Goal: Information Seeking & Learning: Understand process/instructions

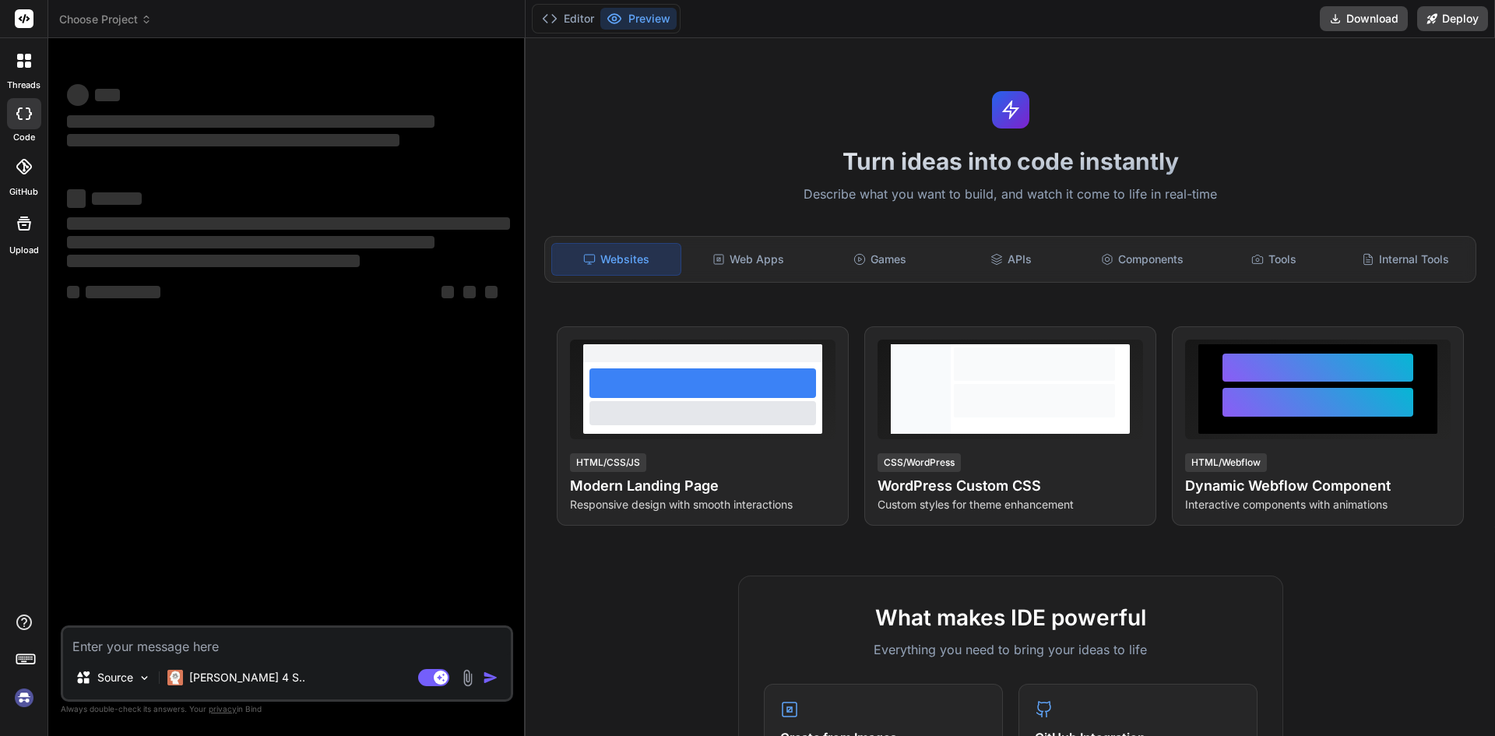
type textarea "x"
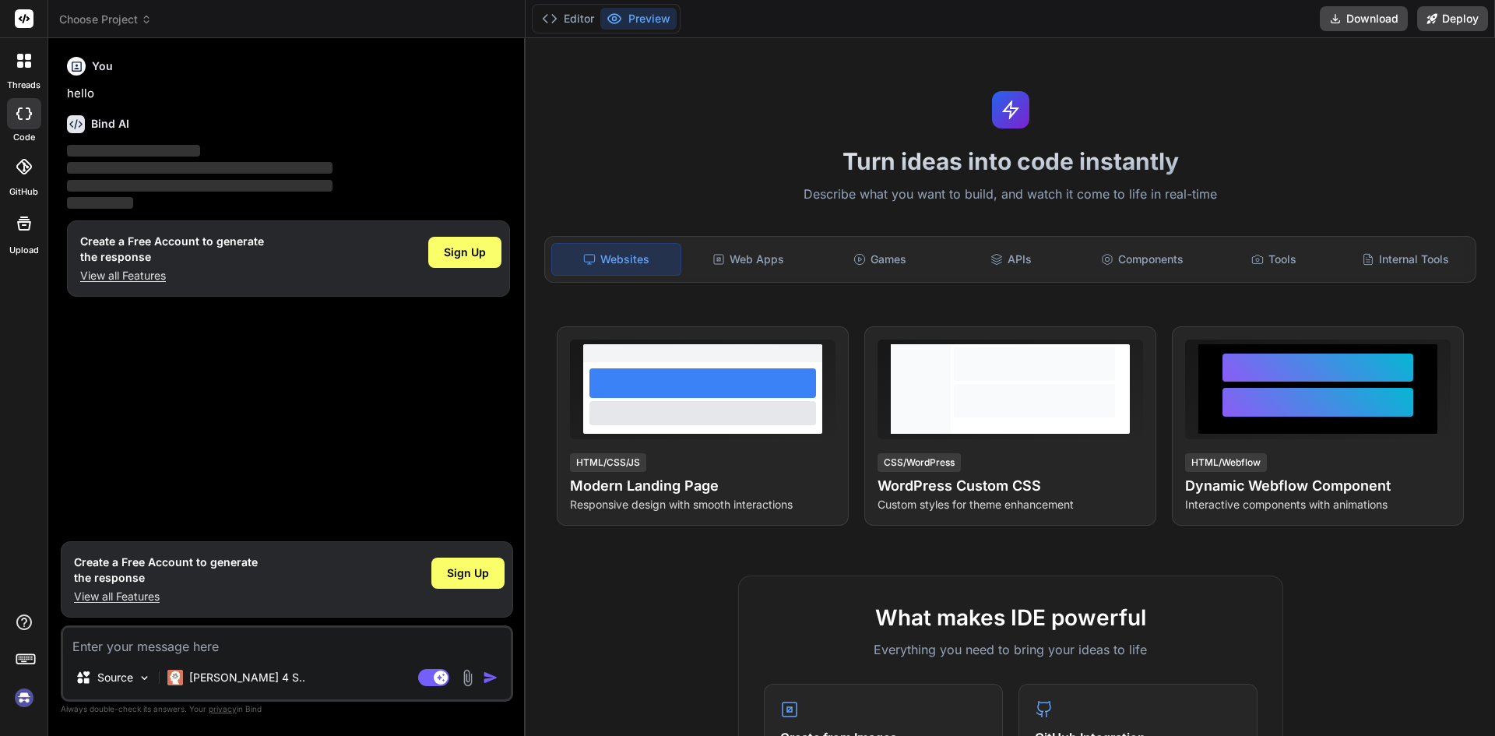
click at [136, 592] on p "View all Features" at bounding box center [166, 597] width 184 height 16
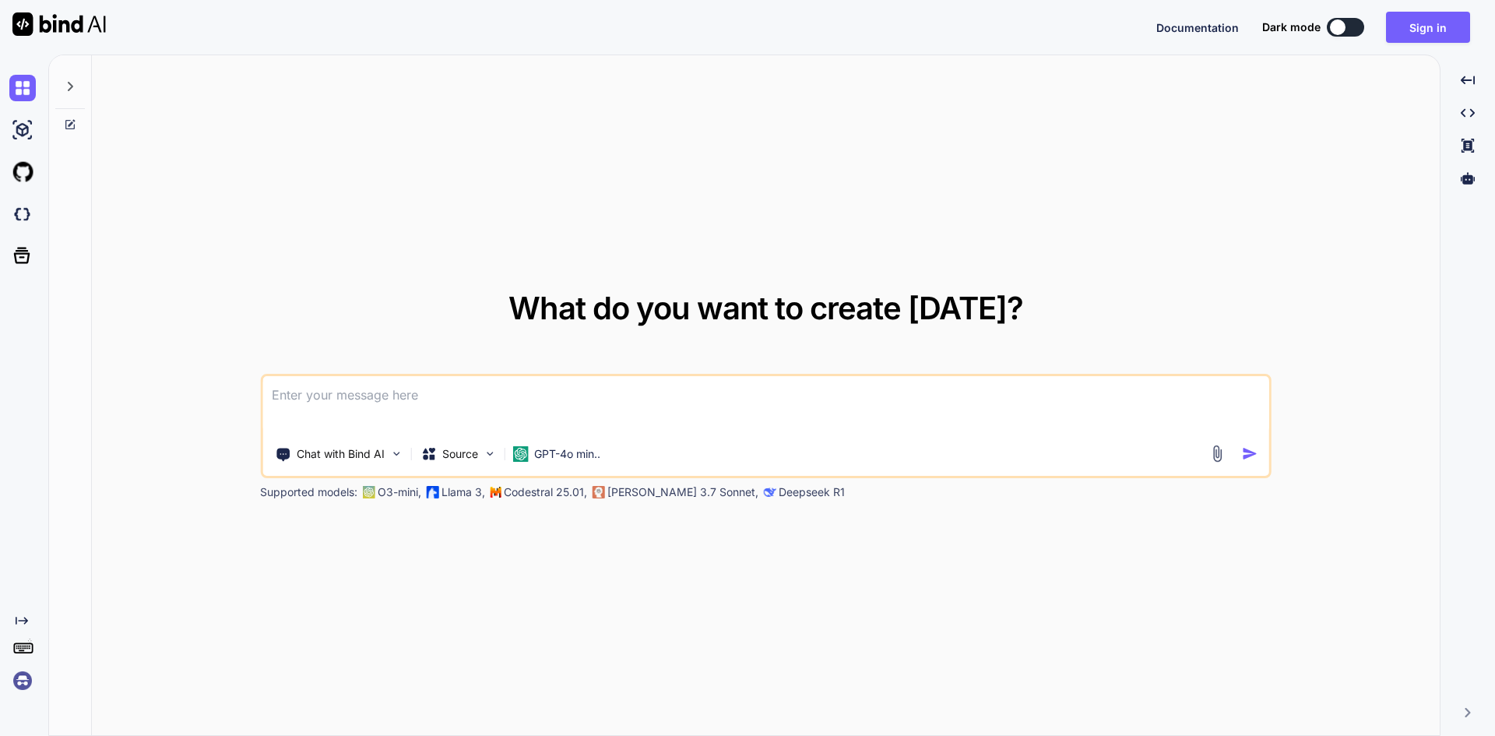
click at [389, 414] on textarea at bounding box center [765, 405] width 1007 height 58
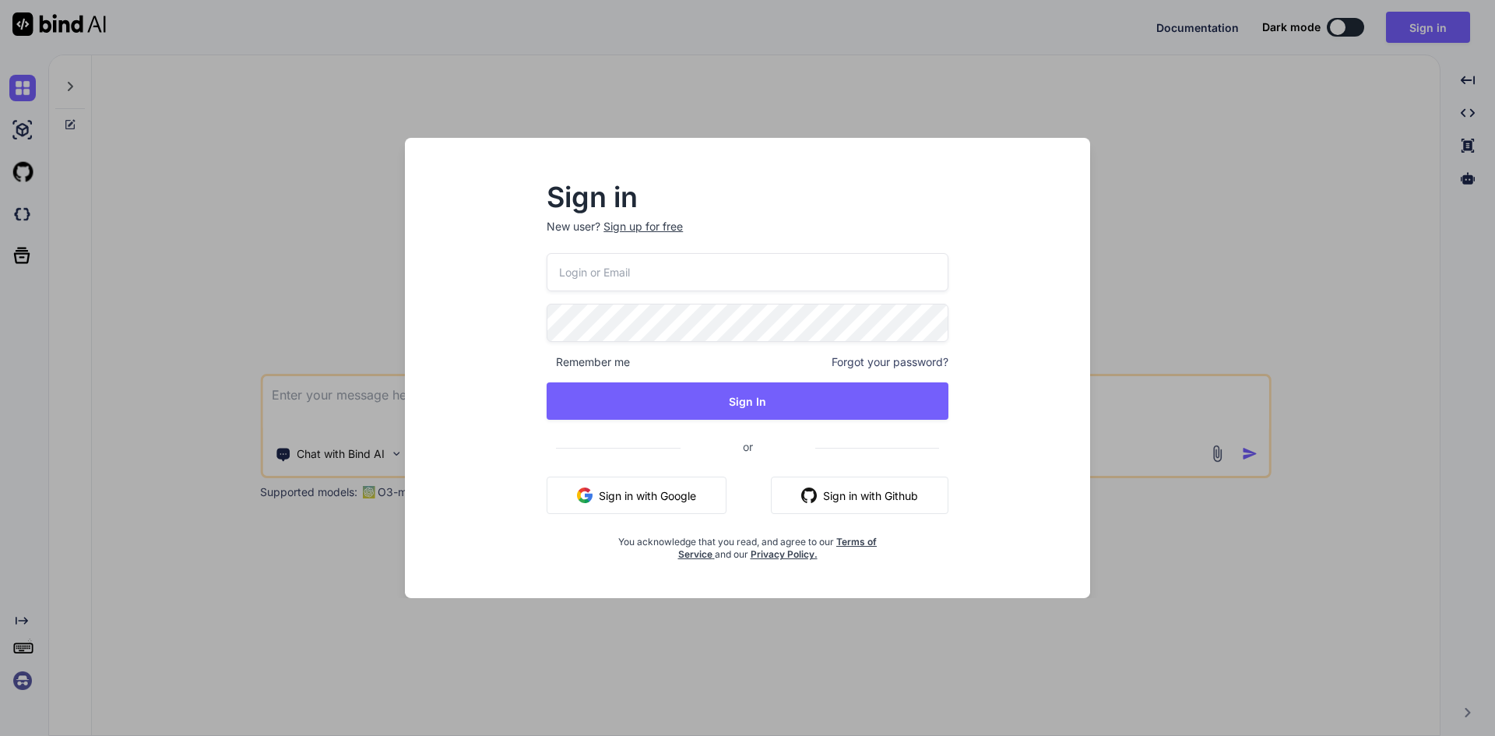
click at [588, 282] on input "email" at bounding box center [748, 272] width 402 height 38
type input "dreamtech@yopmail.com"
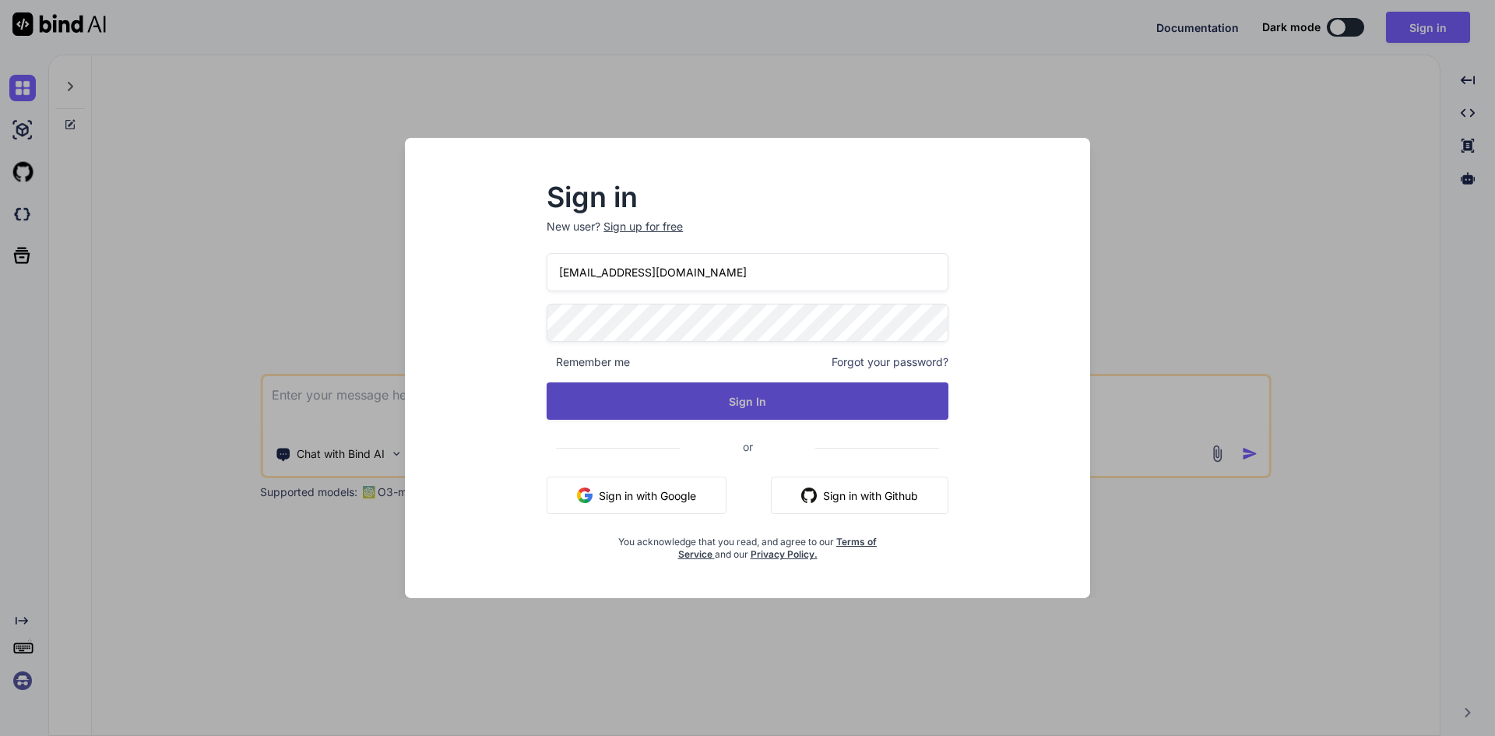
click at [705, 413] on button "Sign In" at bounding box center [748, 400] width 402 height 37
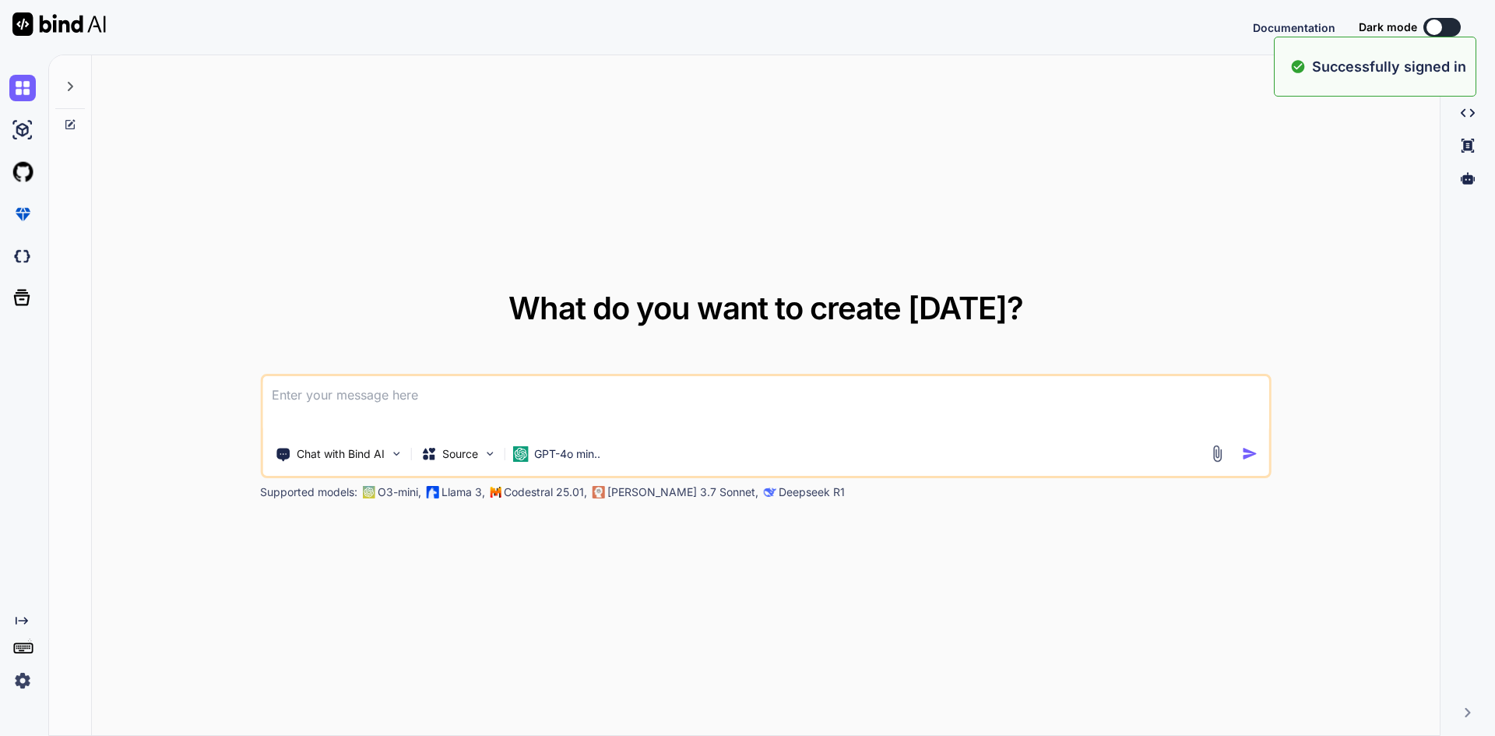
type textarea "x"
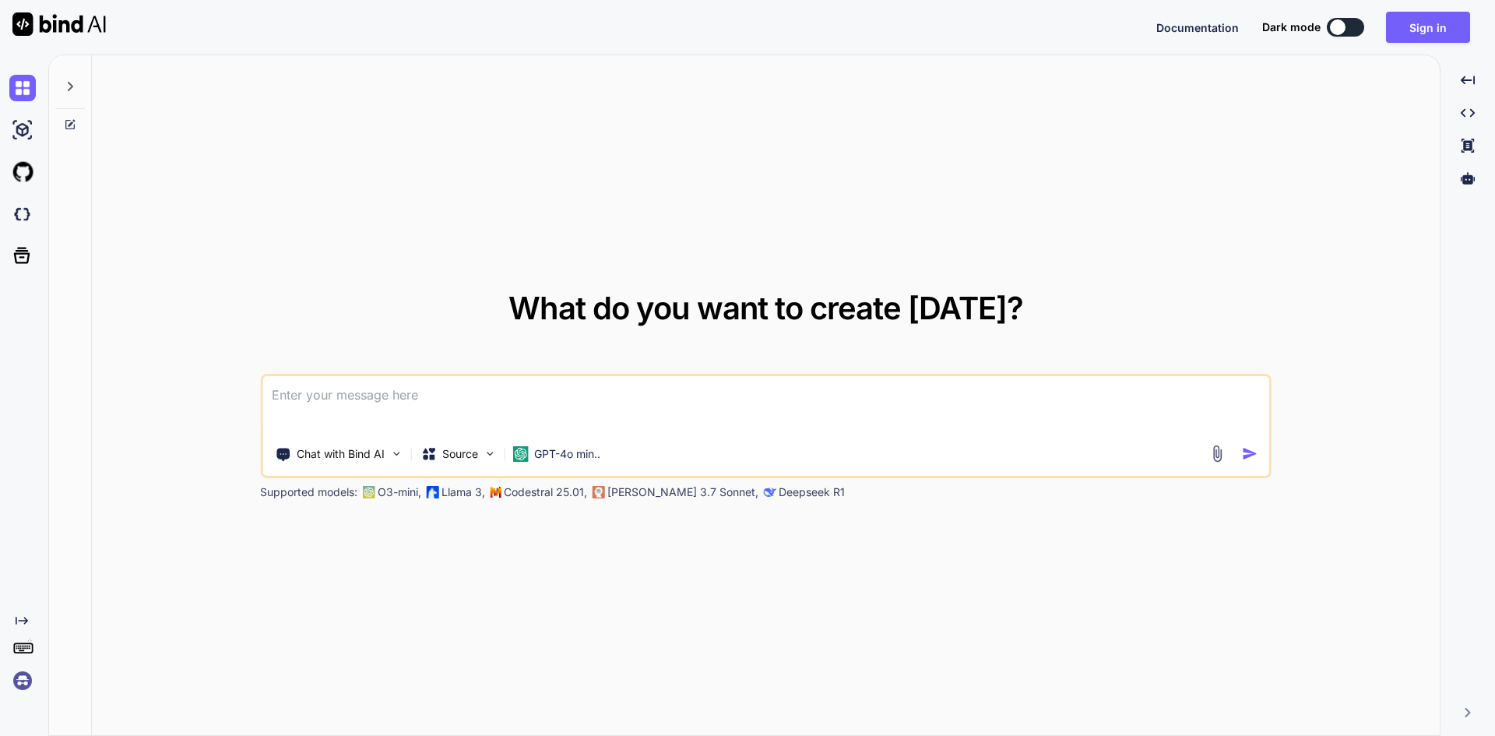
click at [512, 411] on textarea at bounding box center [765, 405] width 1007 height 58
paste textarea
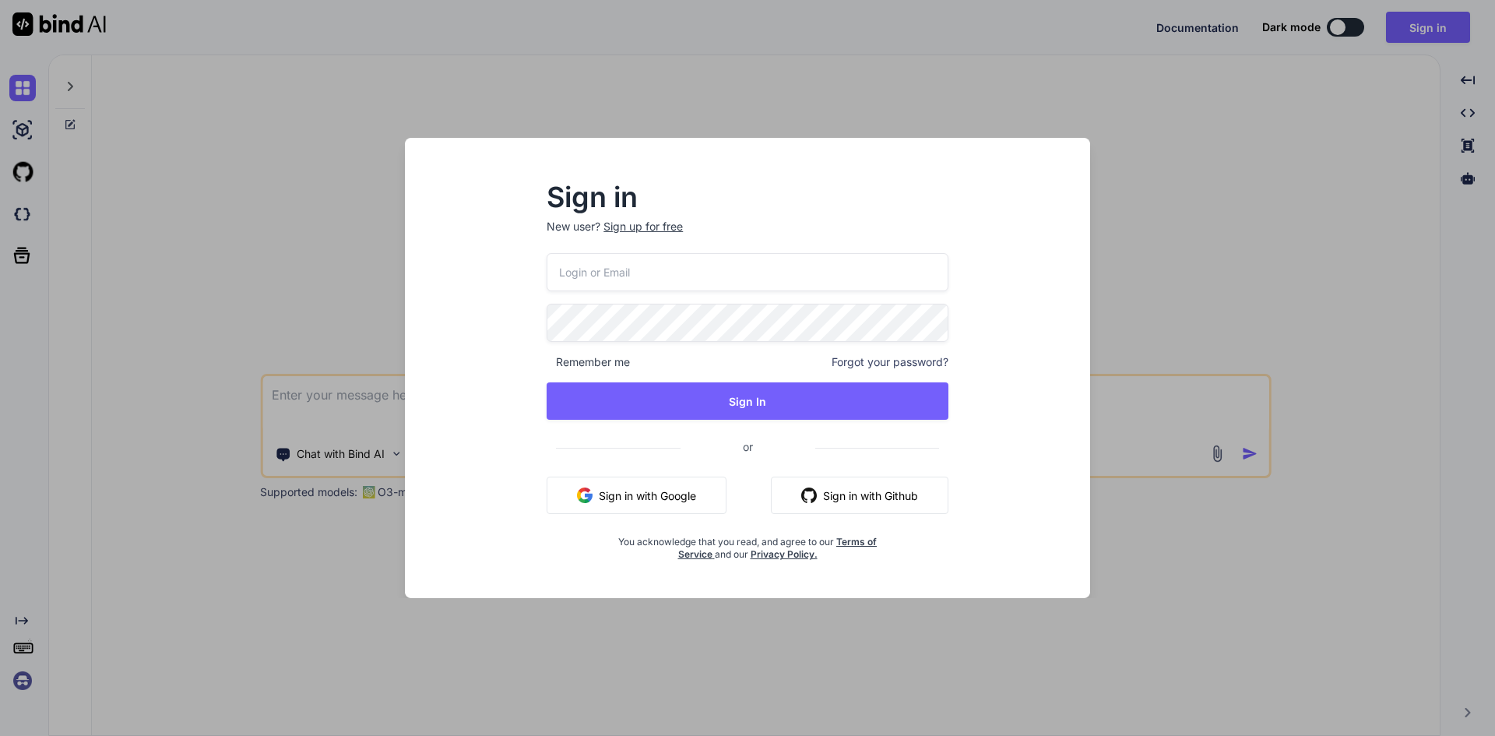
click at [661, 288] on input "email" at bounding box center [748, 272] width 402 height 38
type input "dreamtech@yopmail.com"
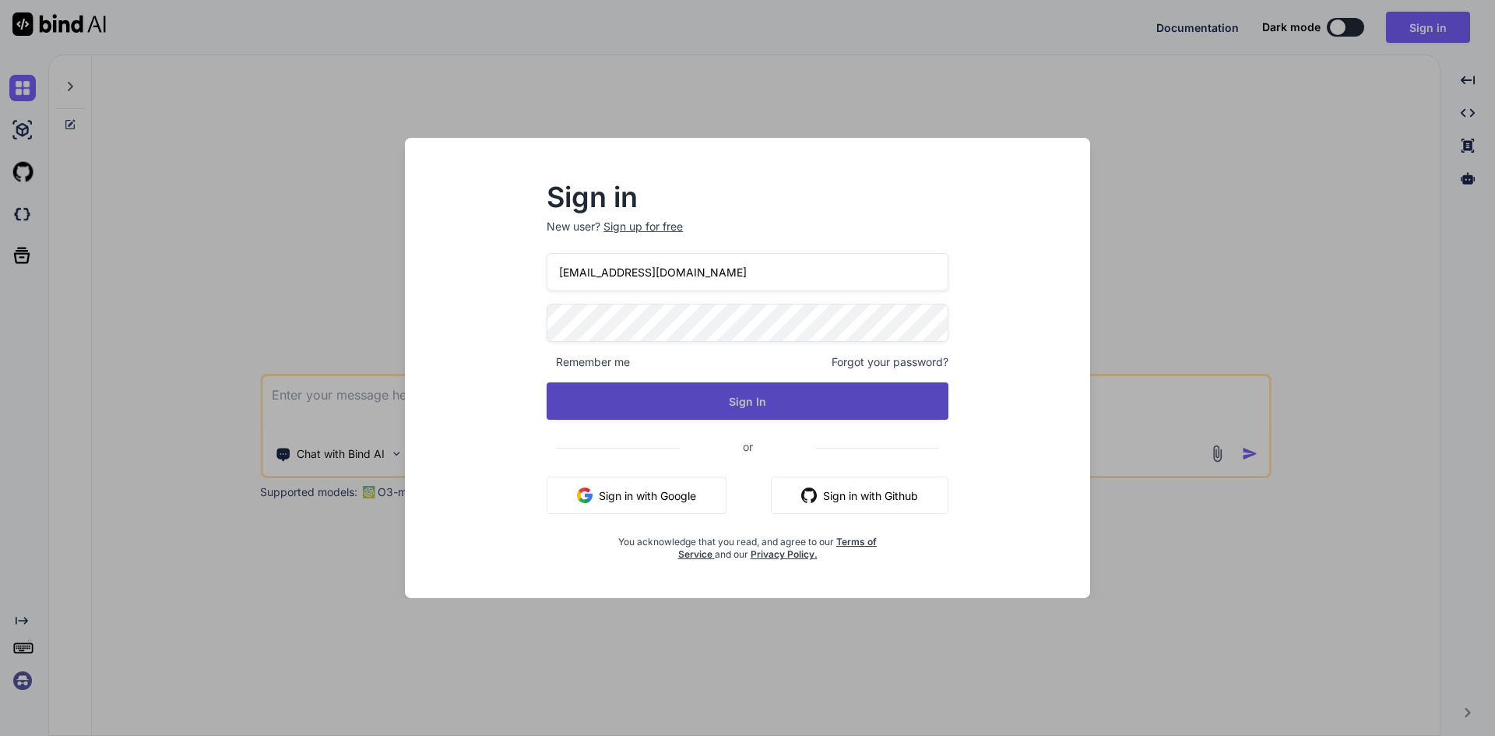
click at [722, 400] on button "Sign In" at bounding box center [748, 400] width 402 height 37
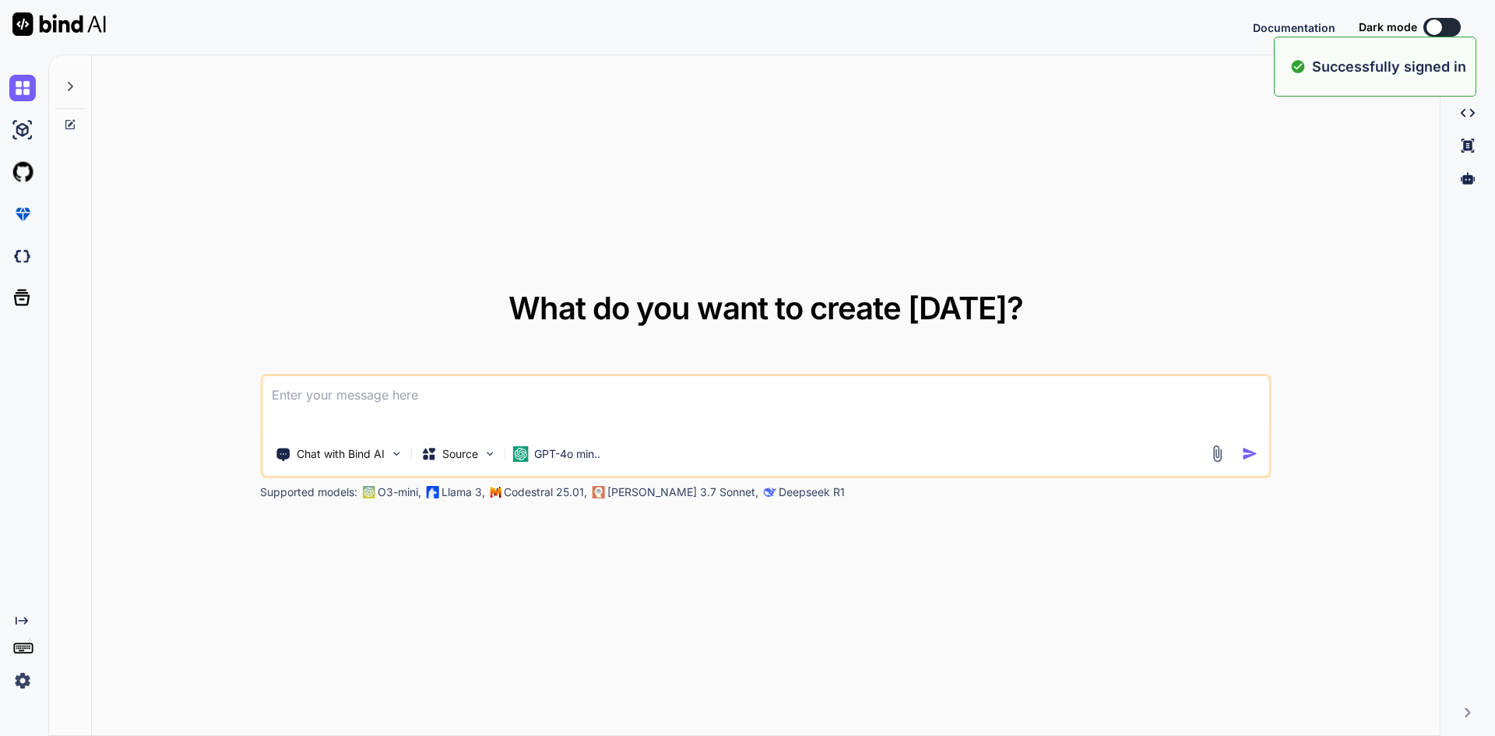
type textarea "x"
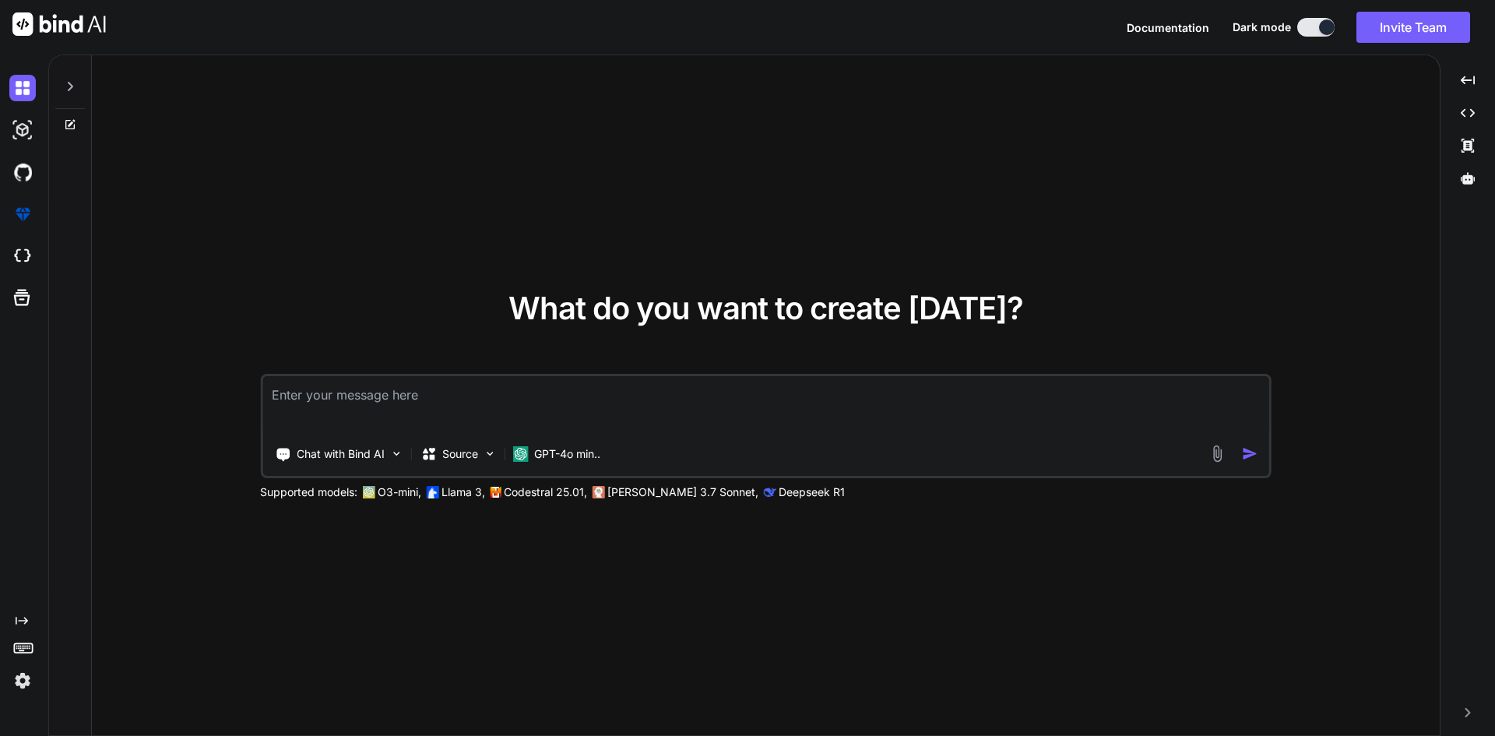
click at [424, 403] on textarea at bounding box center [765, 405] width 1007 height 58
type textarea "x"
type textarea "S"
type textarea "x"
type textarea "Si"
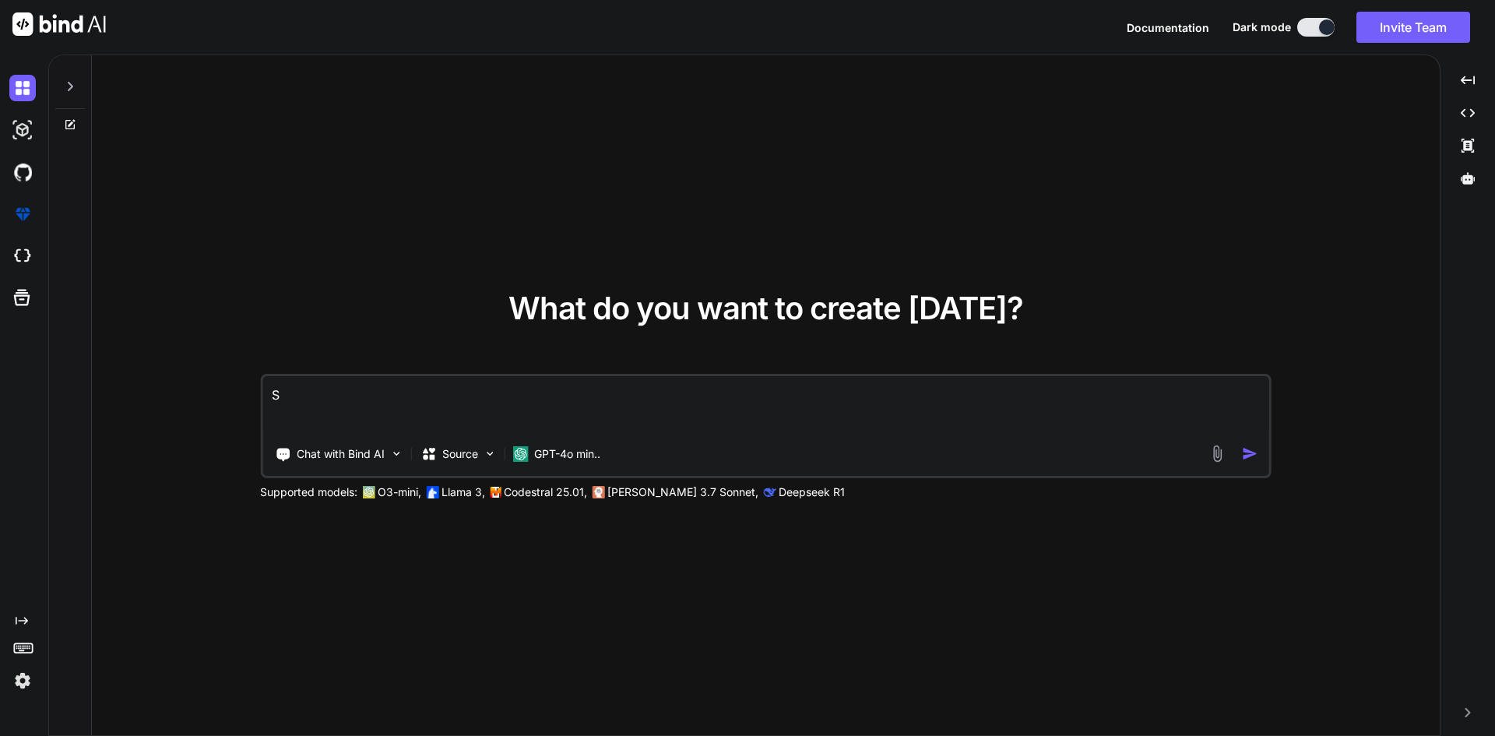
type textarea "x"
type textarea "Sip"
type textarea "x"
type textarea "Sip"
type textarea "x"
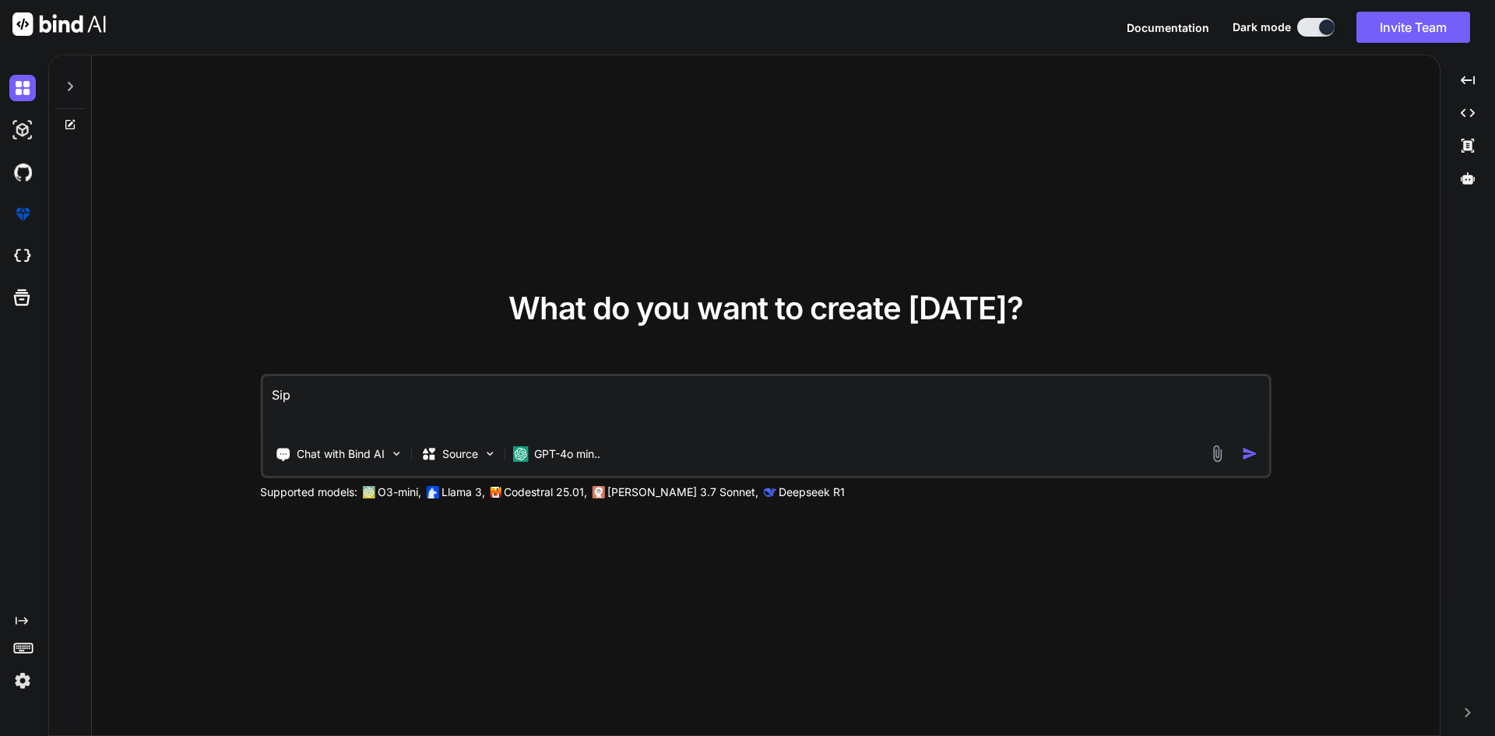
type textarea "Sip j"
type textarea "x"
type textarea "Sip js"
type textarea "x"
type textarea "Sip js"
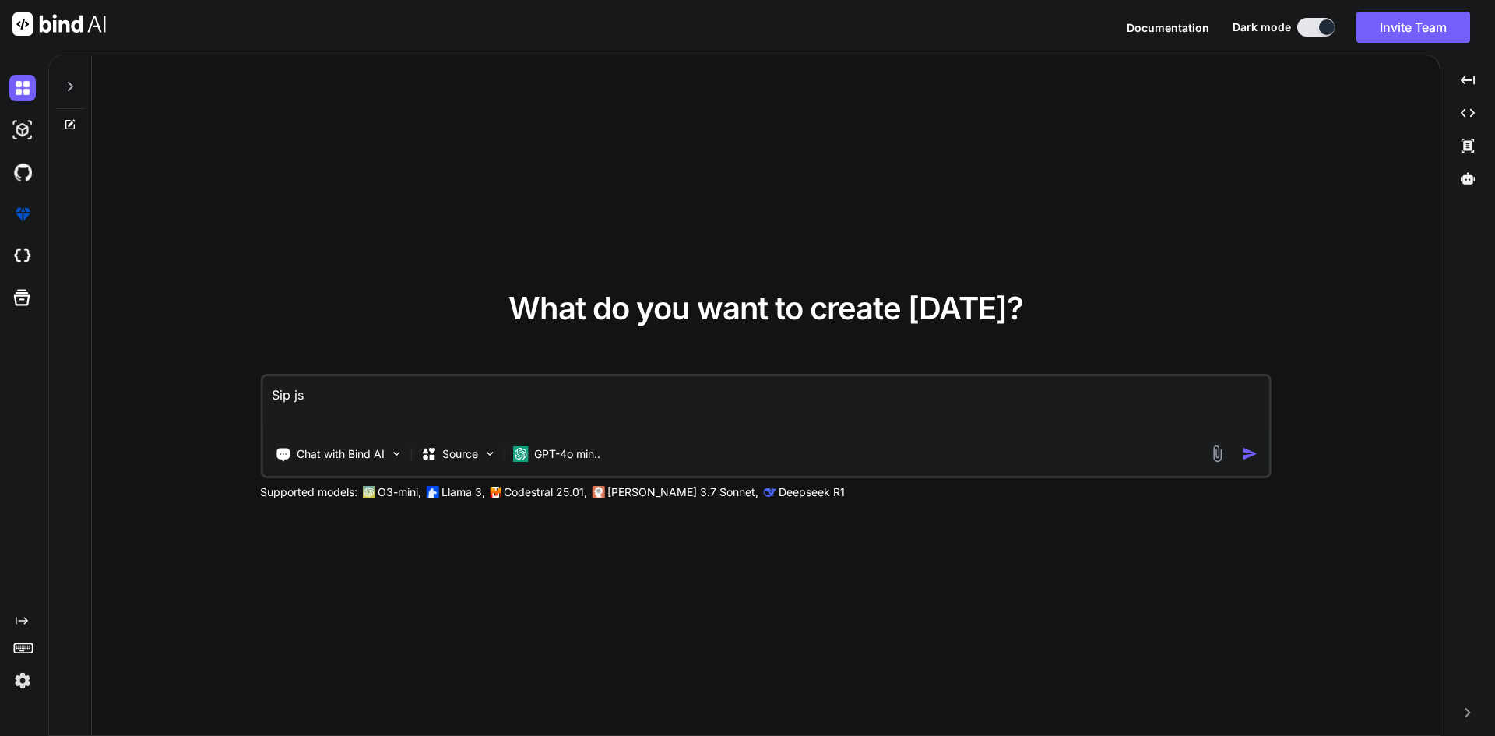
type textarea "x"
type textarea "Sip js a"
type textarea "x"
type textarea "Sip js ad"
type textarea "x"
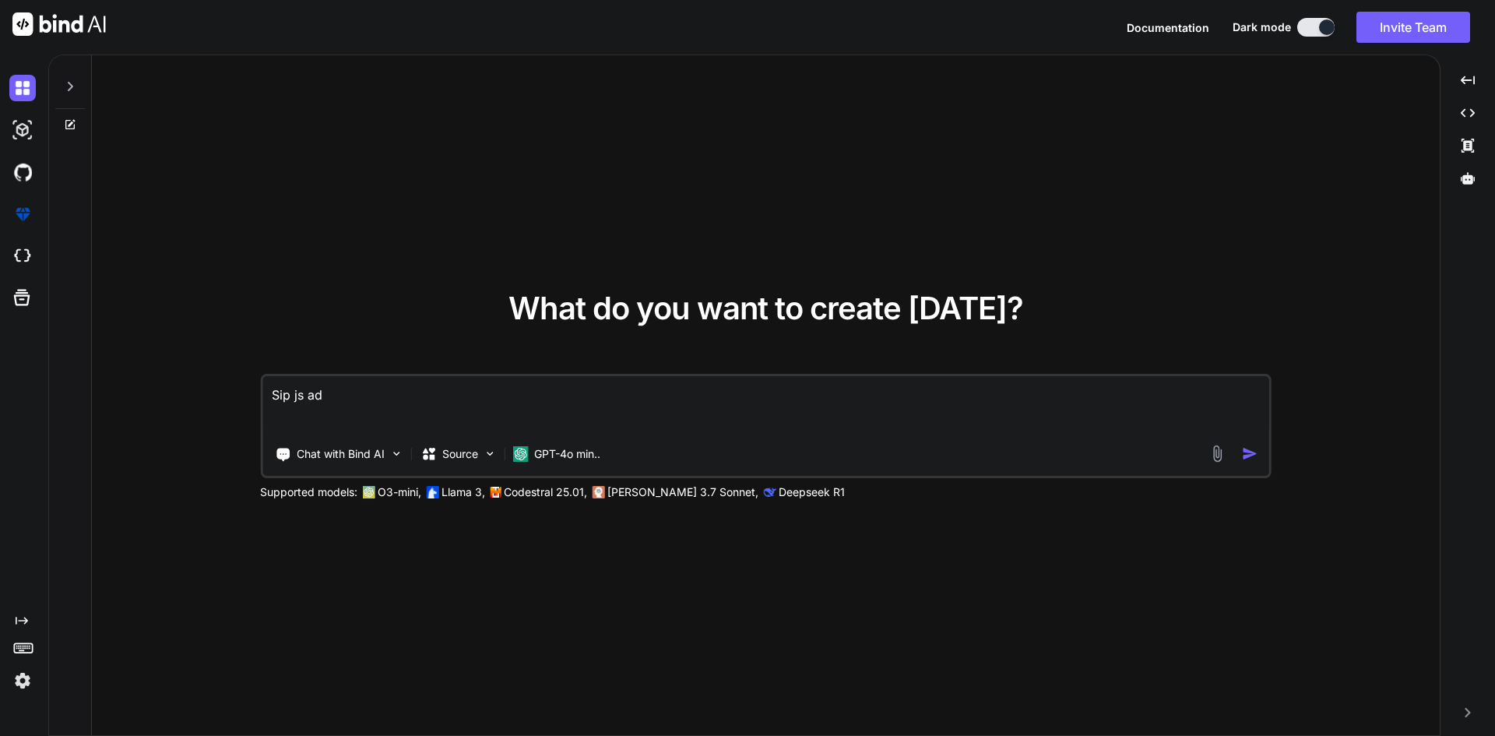
type textarea "Sip js add"
type textarea "x"
type textarea "Sip js add"
type textarea "x"
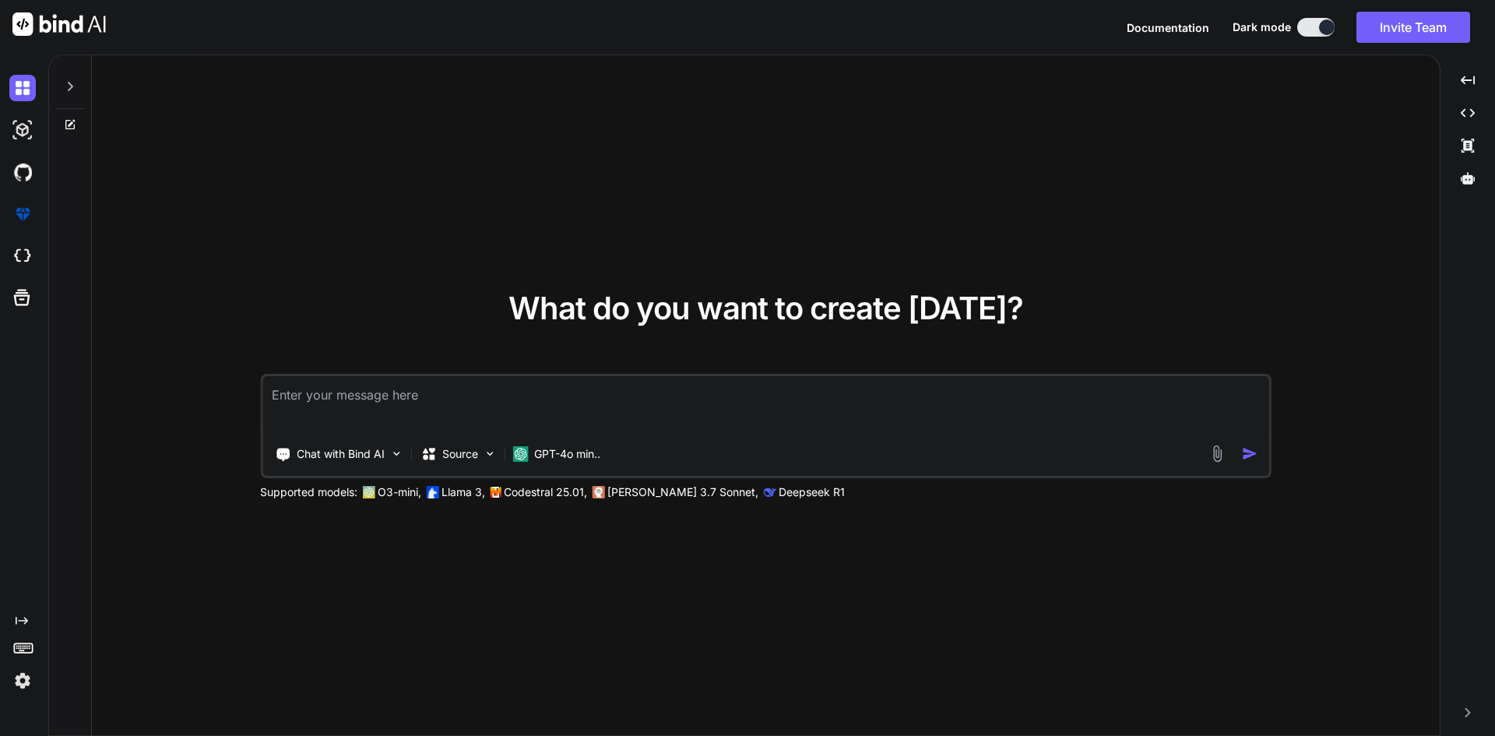
click at [604, 426] on textarea at bounding box center [765, 405] width 1007 height 58
paste textarea "Sip js add persion in on going call functionality Sip add add tracks for call t…"
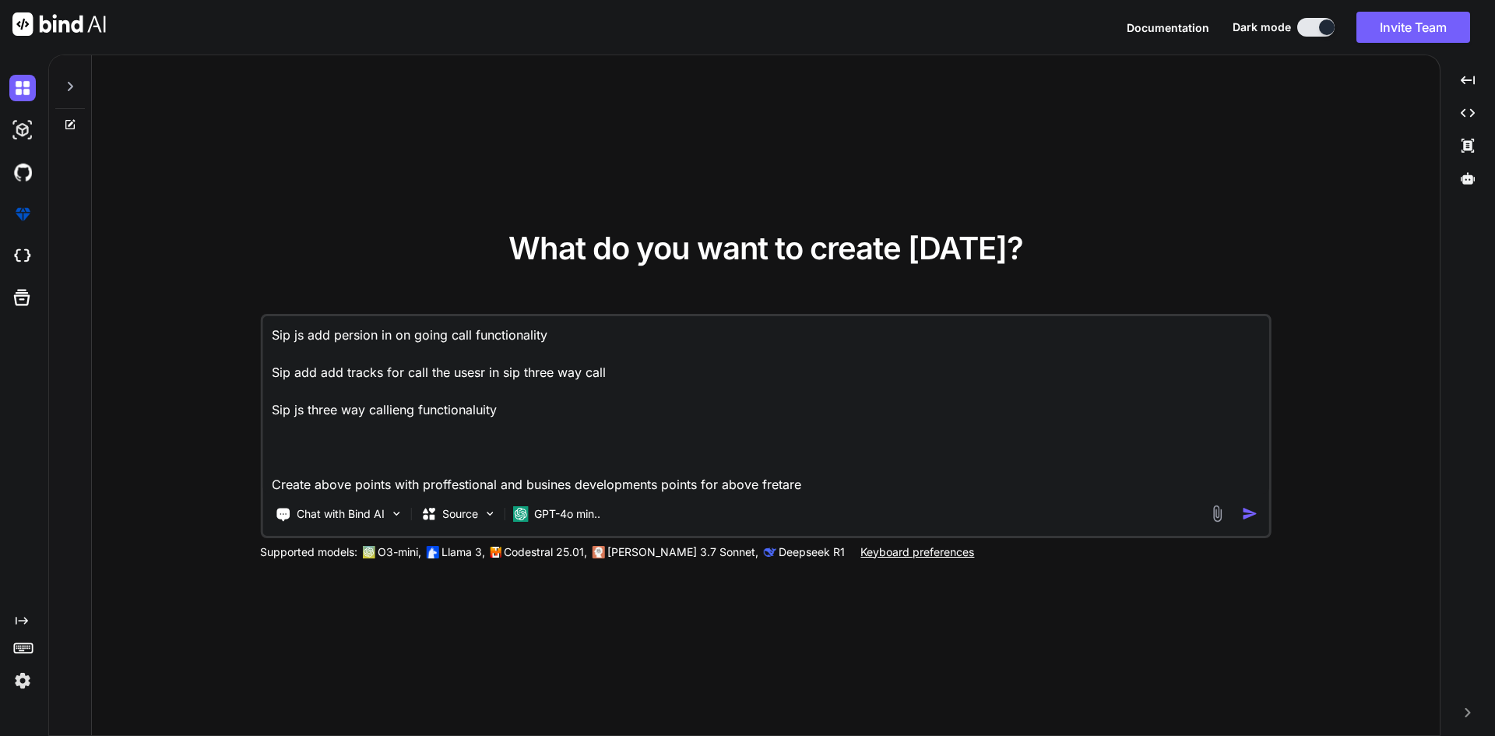
type textarea "Sip js add persion in on going call functionality Sip add add tracks for call t…"
click at [1247, 511] on img "button" at bounding box center [1250, 513] width 16 height 16
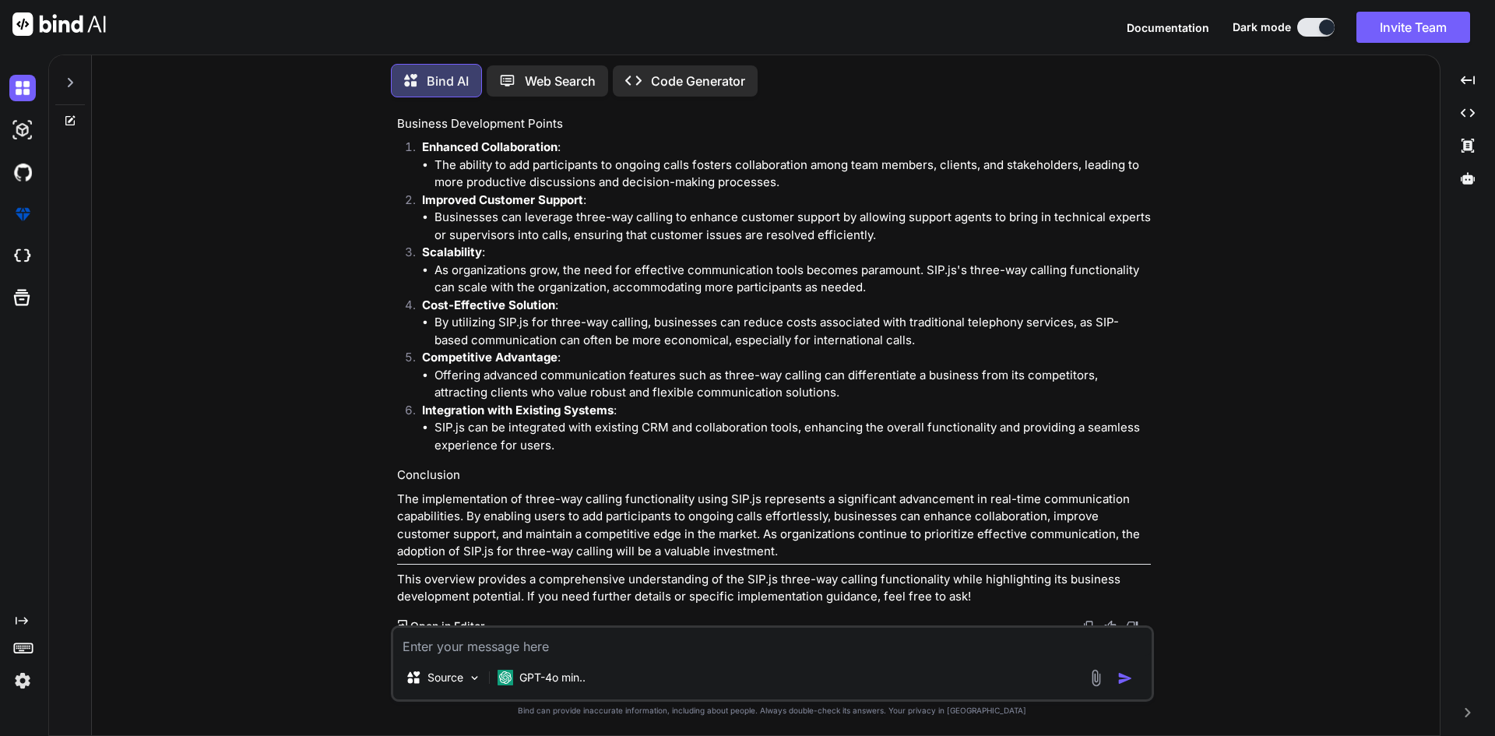
scroll to position [620, 0]
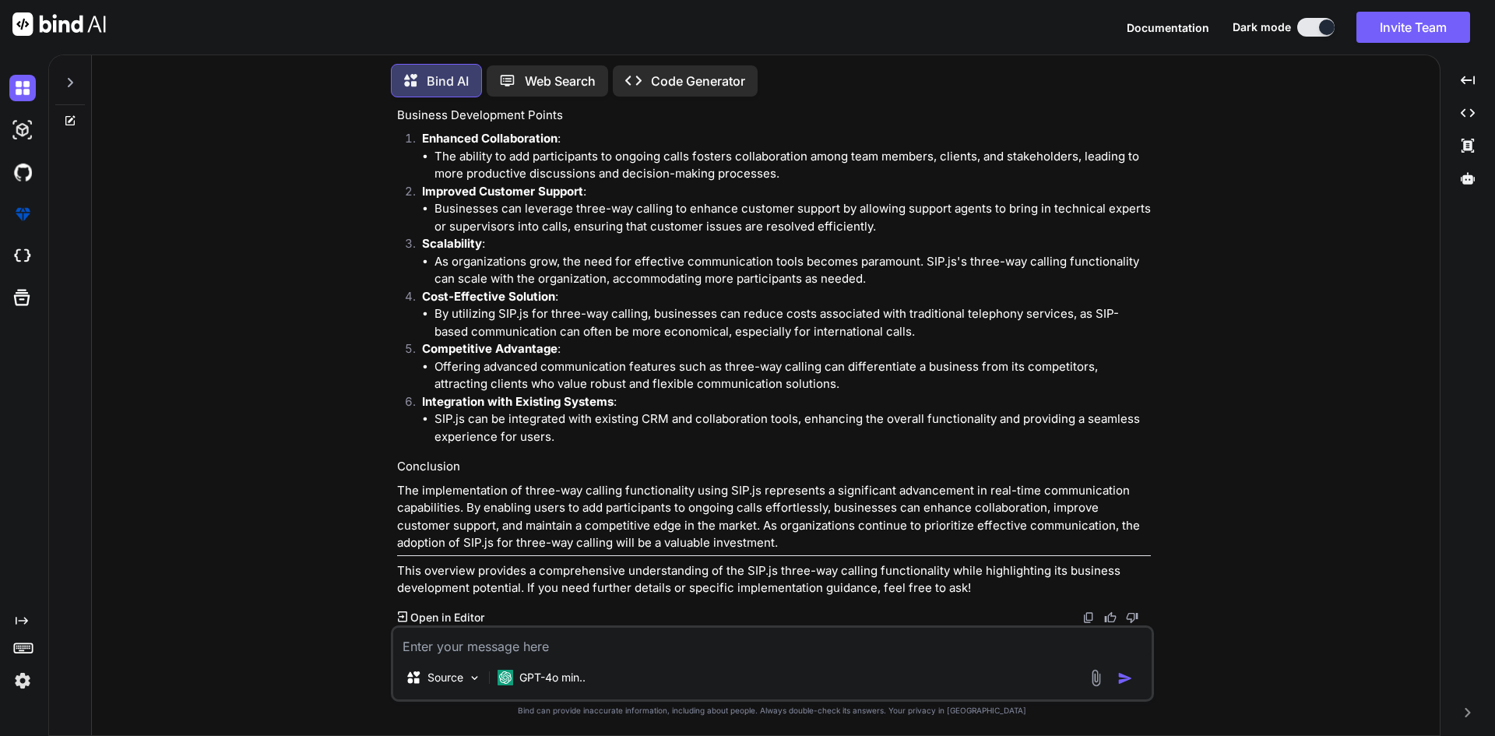
click at [568, 636] on textarea at bounding box center [772, 642] width 759 height 28
paste textarea "Sip js add persion in on going call functionality Sip add add tracks for call t…"
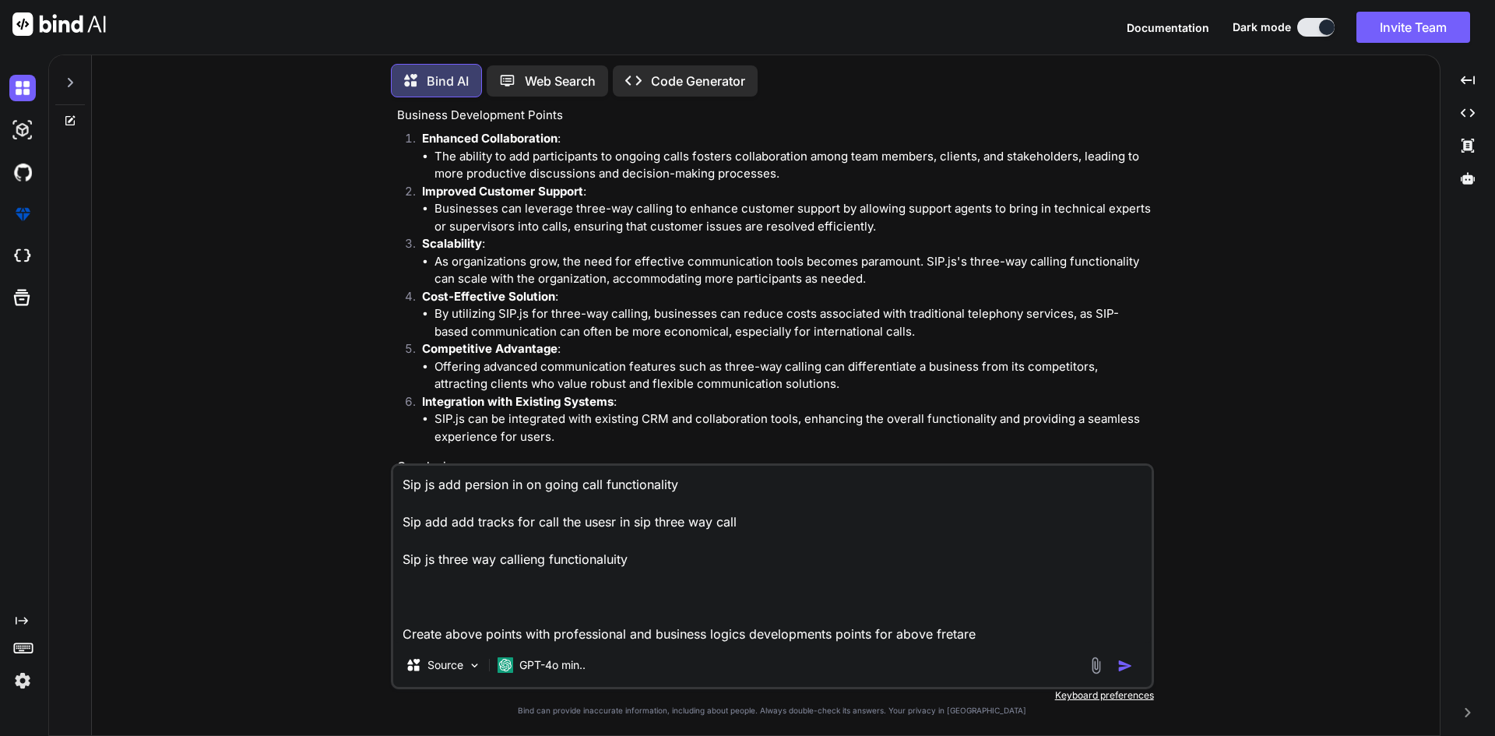
drag, startPoint x: 939, startPoint y: 632, endPoint x: 970, endPoint y: 638, distance: 30.9
click at [970, 638] on textarea "Sip js add persion in on going call functionality Sip add add tracks for call t…" at bounding box center [772, 555] width 759 height 178
type textarea "Sip js add persion in on going call functionality Sip add add tracks for call t…"
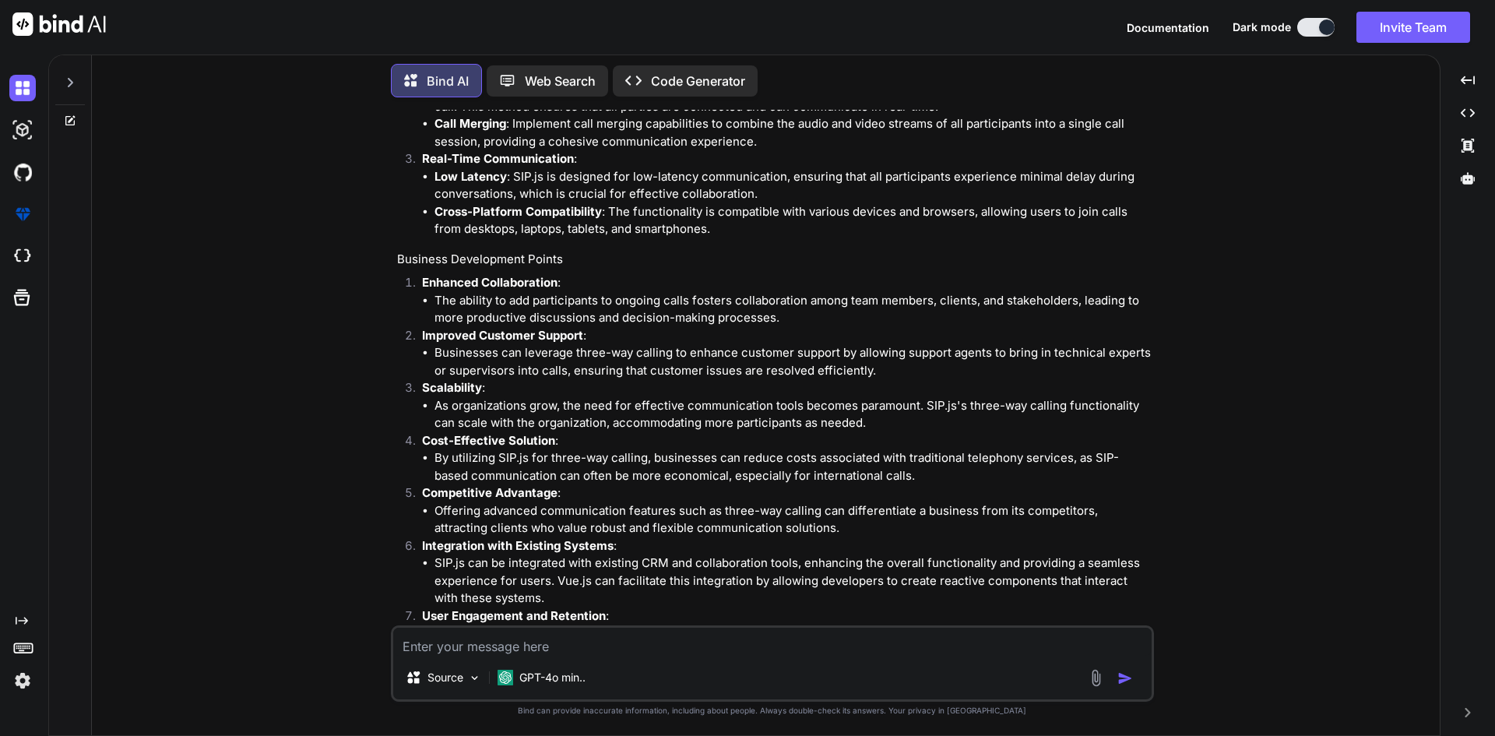
scroll to position [1808, 0]
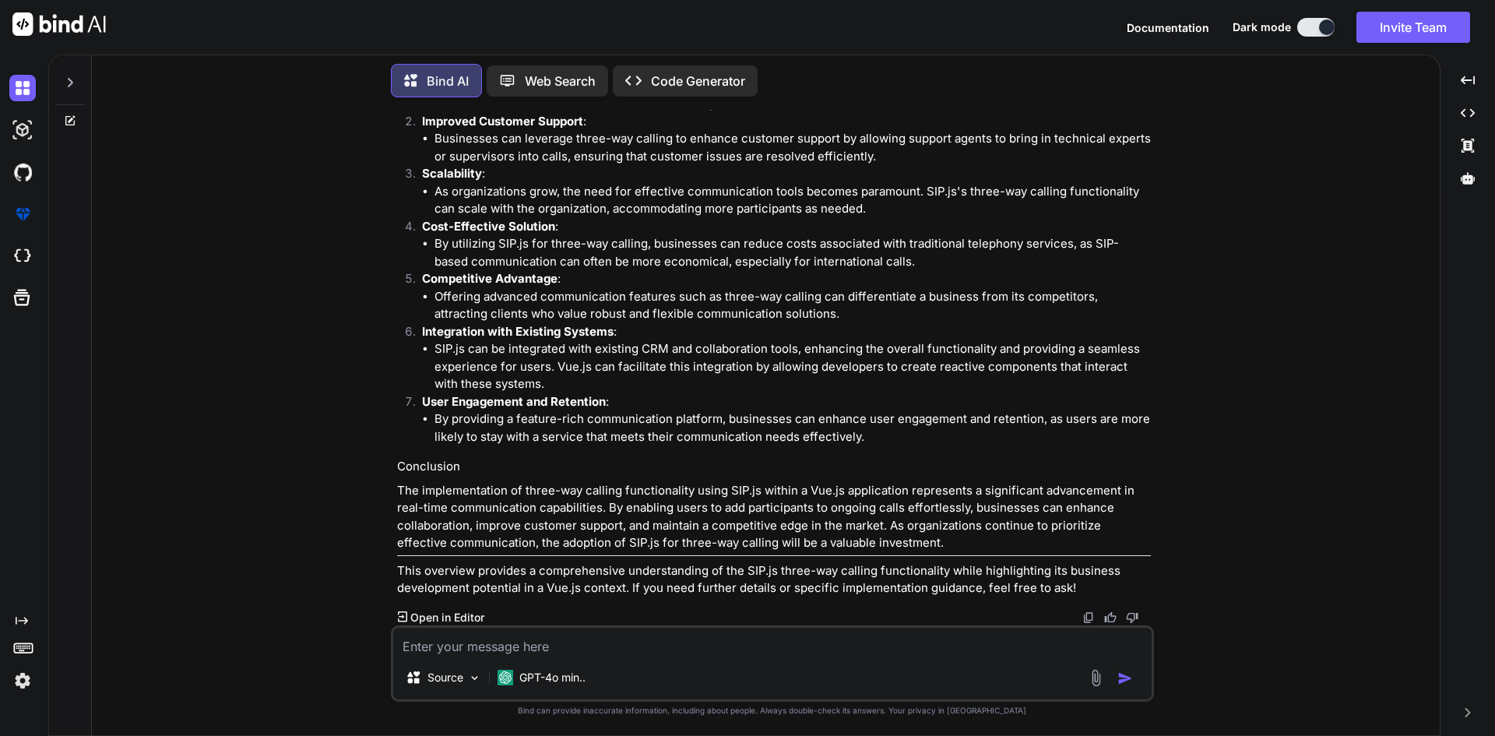
click at [524, 644] on textarea at bounding box center [772, 642] width 759 height 28
type textarea "create some update points for implement functionality like above"
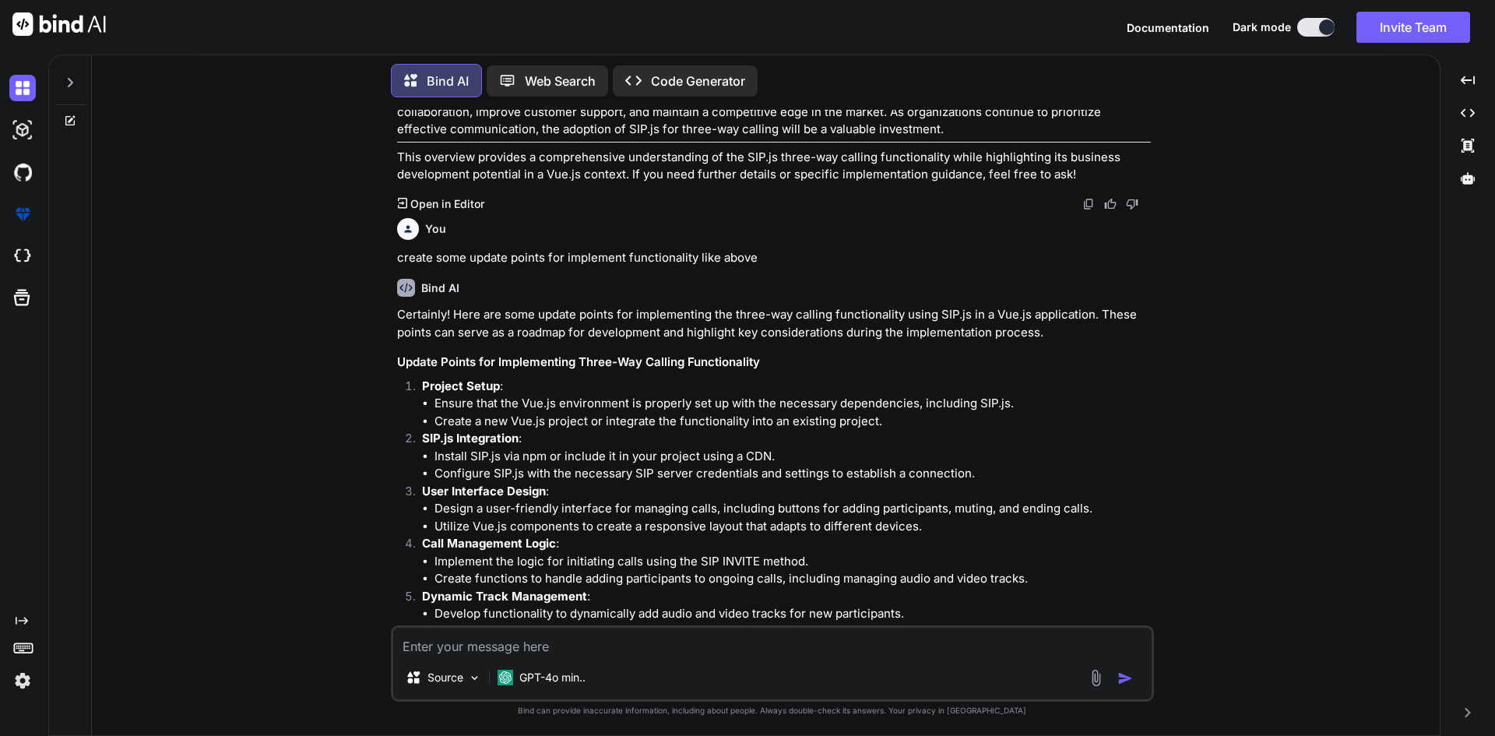
scroll to position [2377, 0]
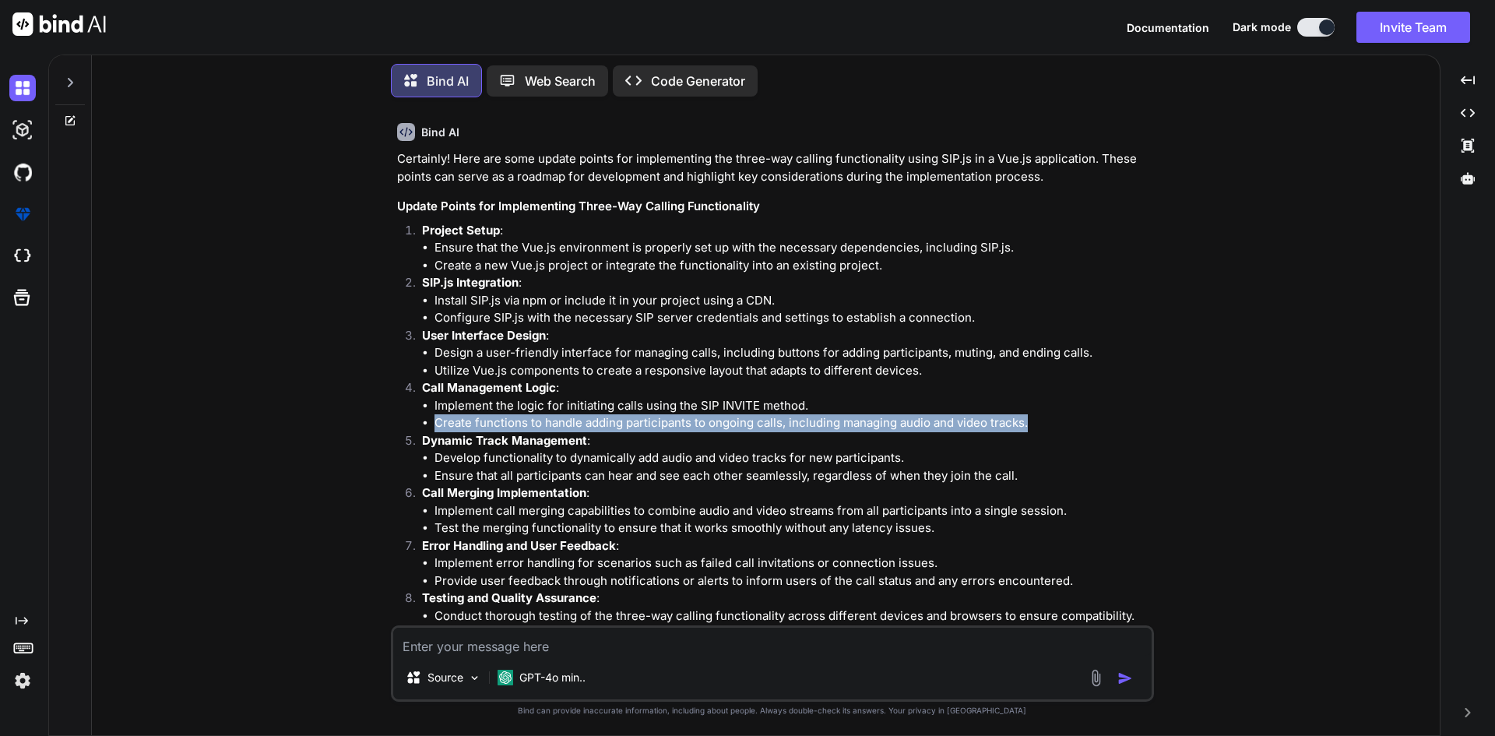
copy li "Create functions to handle adding participants to ongoing calls, including mana…"
drag, startPoint x: 433, startPoint y: 423, endPoint x: 1033, endPoint y: 428, distance: 599.7
click at [1033, 428] on ul "Implement the logic for initiating calls using the SIP INVITE method. Create fu…" at bounding box center [786, 414] width 729 height 35
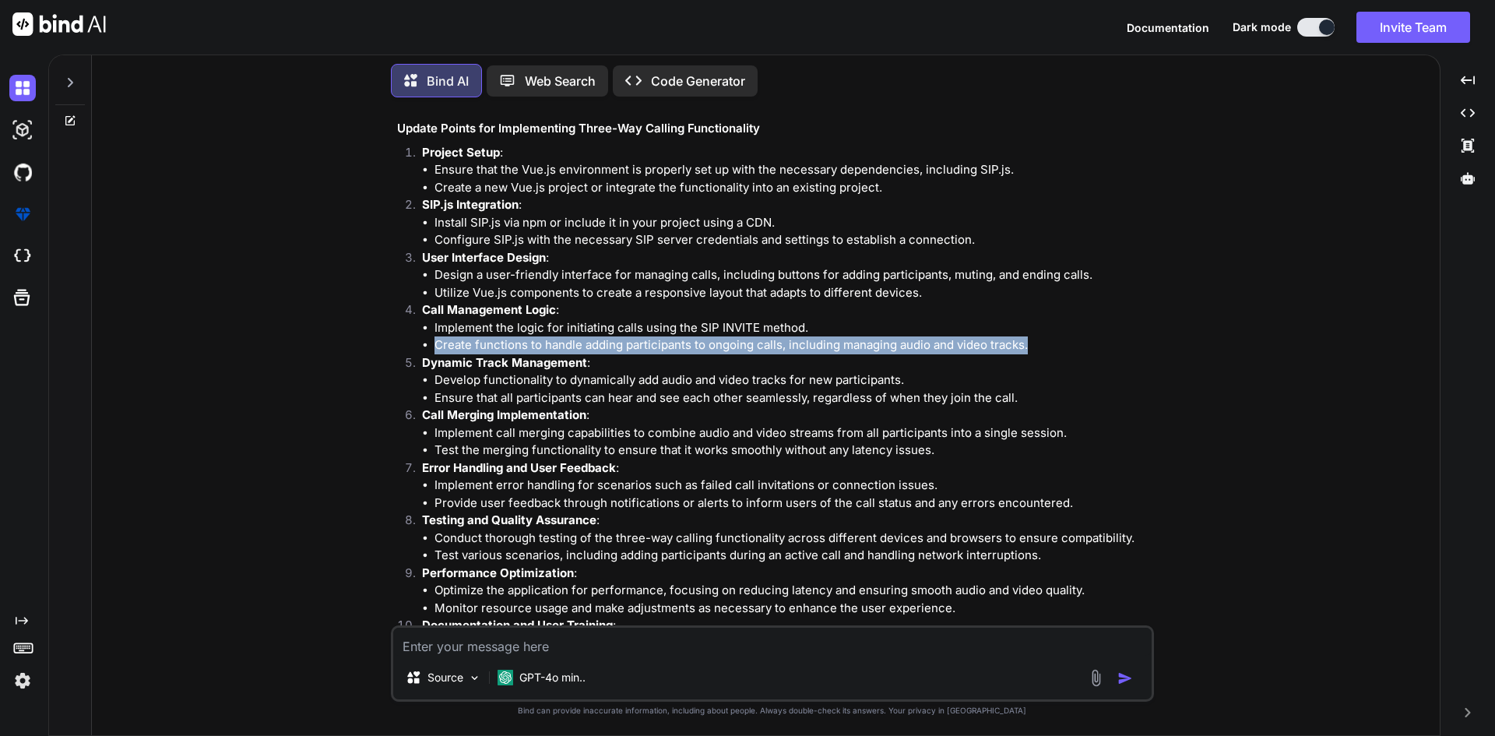
copy li "Create functions to handle adding participants to ongoing calls, including mana…"
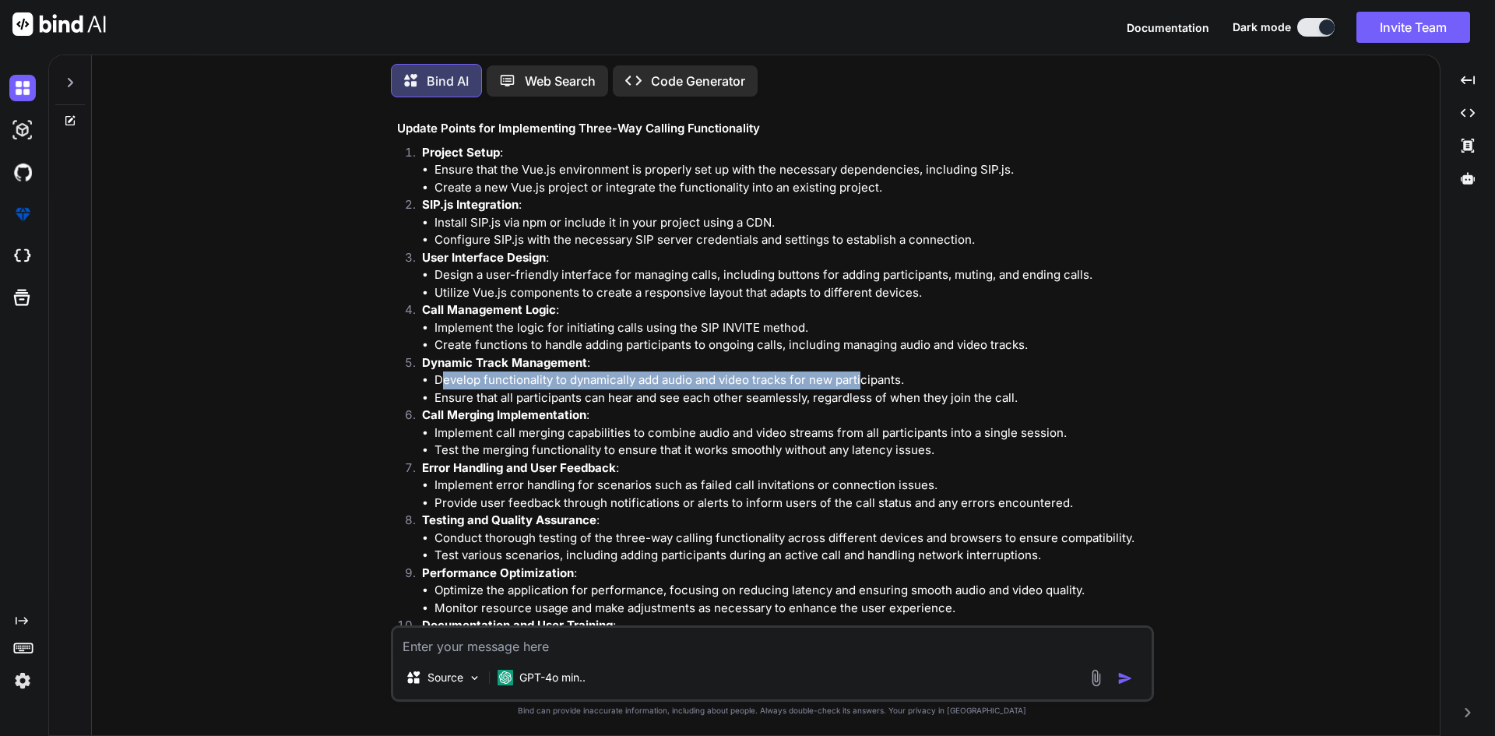
drag, startPoint x: 441, startPoint y: 378, endPoint x: 861, endPoint y: 378, distance: 420.5
click at [861, 378] on li "Develop functionality to dynamically add audio and video tracks for new partici…" at bounding box center [793, 380] width 716 height 18
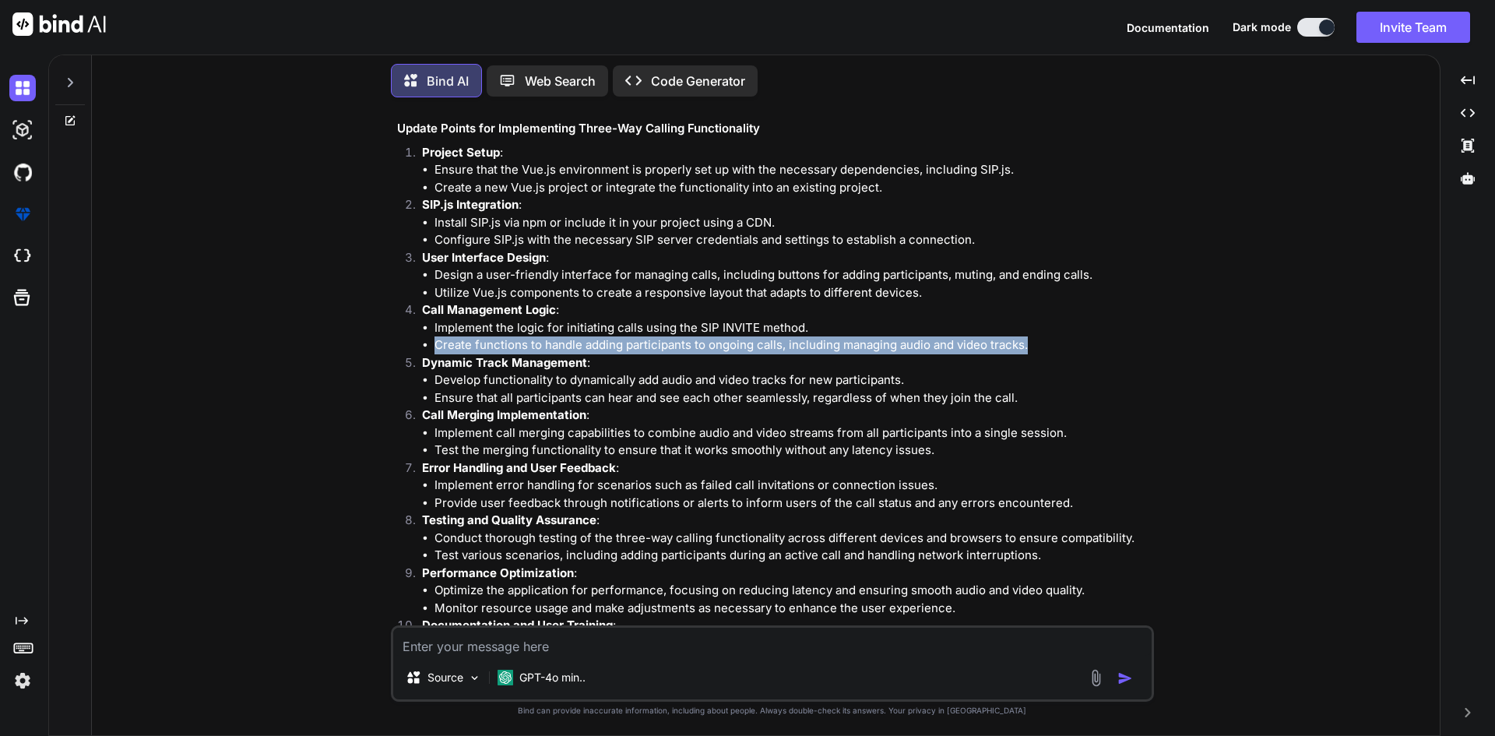
copy li "Create functions to handle adding participants to ongoing calls, including mana…"
drag, startPoint x: 1031, startPoint y: 343, endPoint x: 433, endPoint y: 342, distance: 598.1
click at [433, 342] on ul "Implement the logic for initiating calls using the SIP INVITE method. Create fu…" at bounding box center [786, 336] width 729 height 35
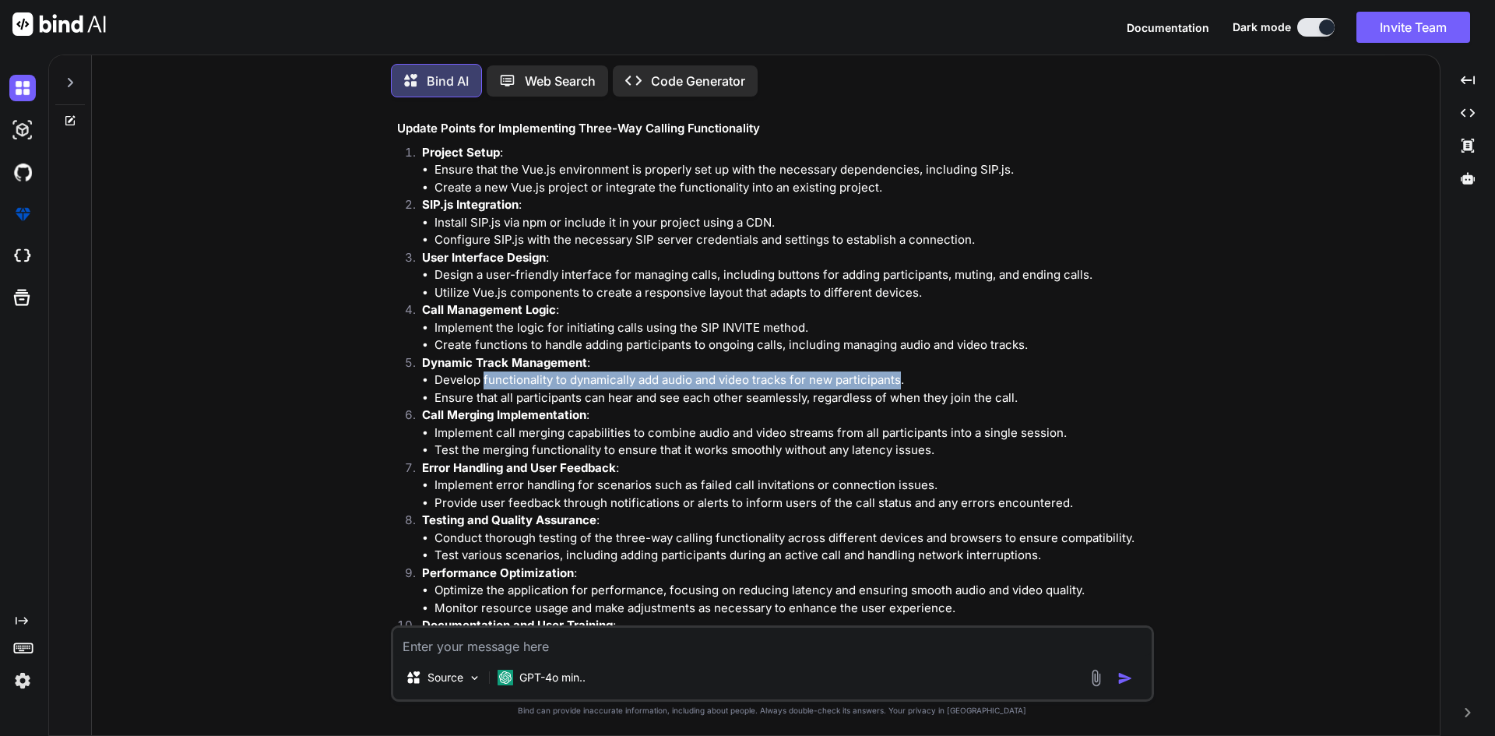
copy li "functionality to dynamically add audio and video tracks for new participants"
drag, startPoint x: 481, startPoint y: 381, endPoint x: 899, endPoint y: 381, distance: 418.2
click at [899, 381] on li "Develop functionality to dynamically add audio and video tracks for new partici…" at bounding box center [793, 380] width 716 height 18
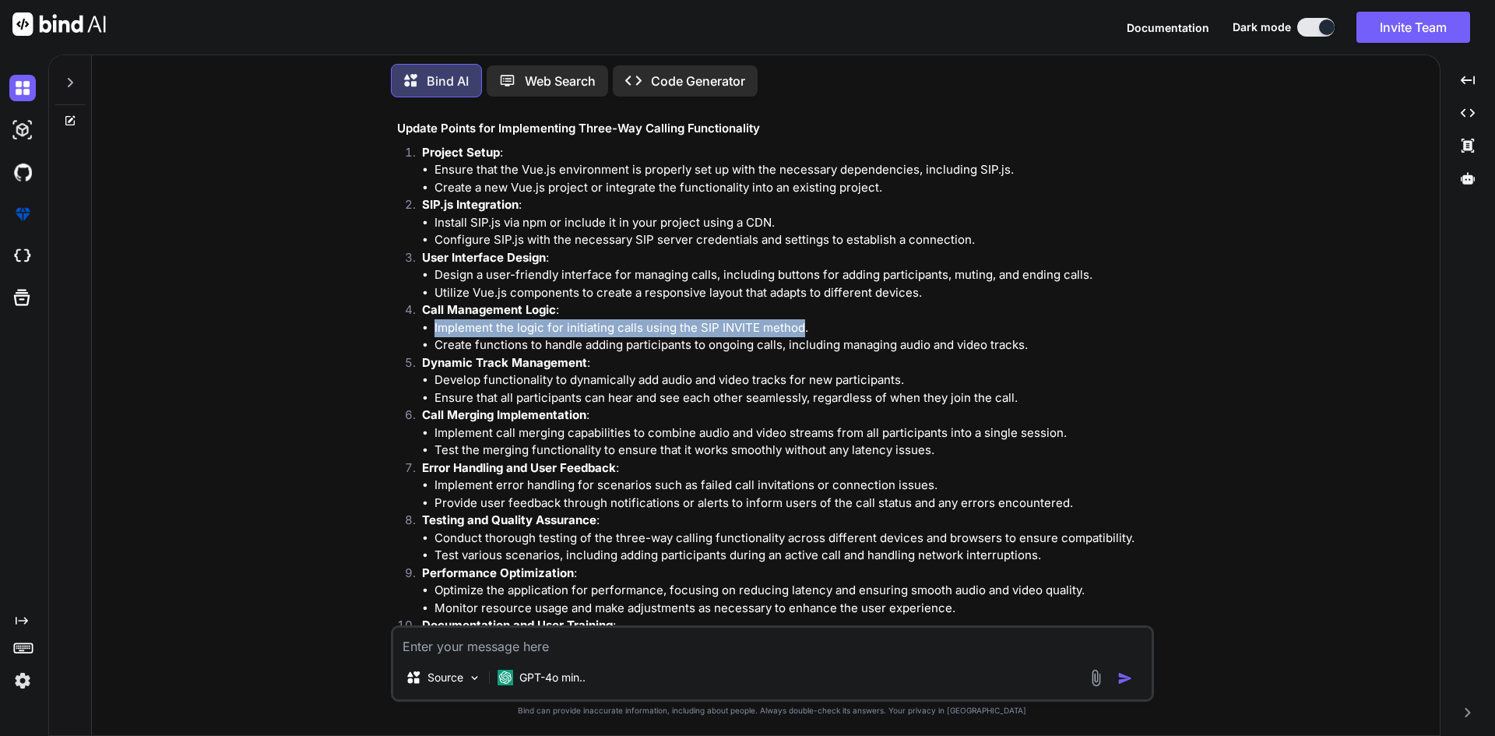
copy li "Implement the logic for initiating calls using the SIP INVITE method"
drag, startPoint x: 801, startPoint y: 326, endPoint x: 428, endPoint y: 323, distance: 373.1
click at [435, 323] on li "Implement the logic for initiating calls using the SIP INVITE method." at bounding box center [793, 328] width 716 height 18
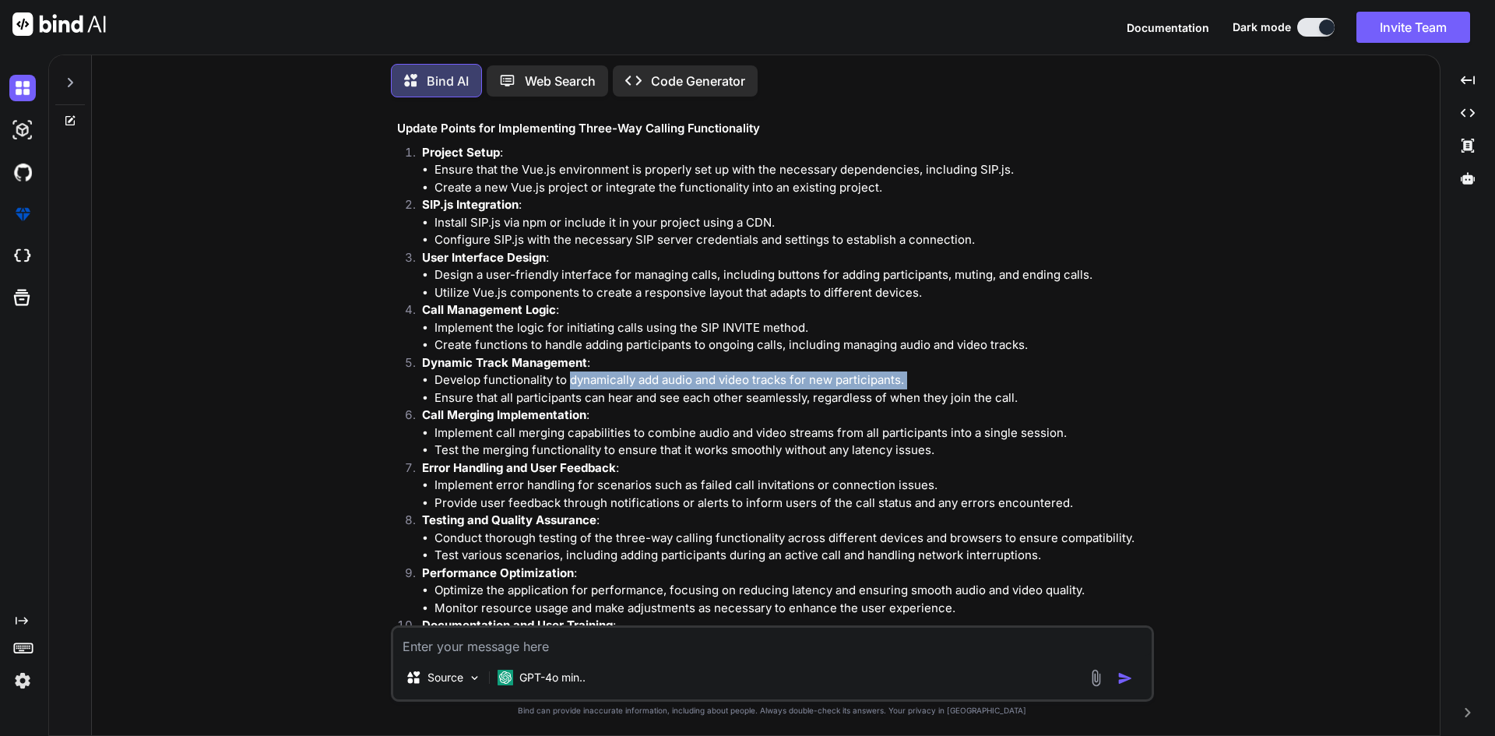
drag, startPoint x: 437, startPoint y: 396, endPoint x: 571, endPoint y: 388, distance: 134.2
click at [571, 388] on ul "Develop functionality to dynamically add audio and video tracks for new partici…" at bounding box center [786, 388] width 729 height 35
click at [502, 389] on li "Ensure that all participants can hear and see each other seamlessly, regardless…" at bounding box center [793, 398] width 716 height 18
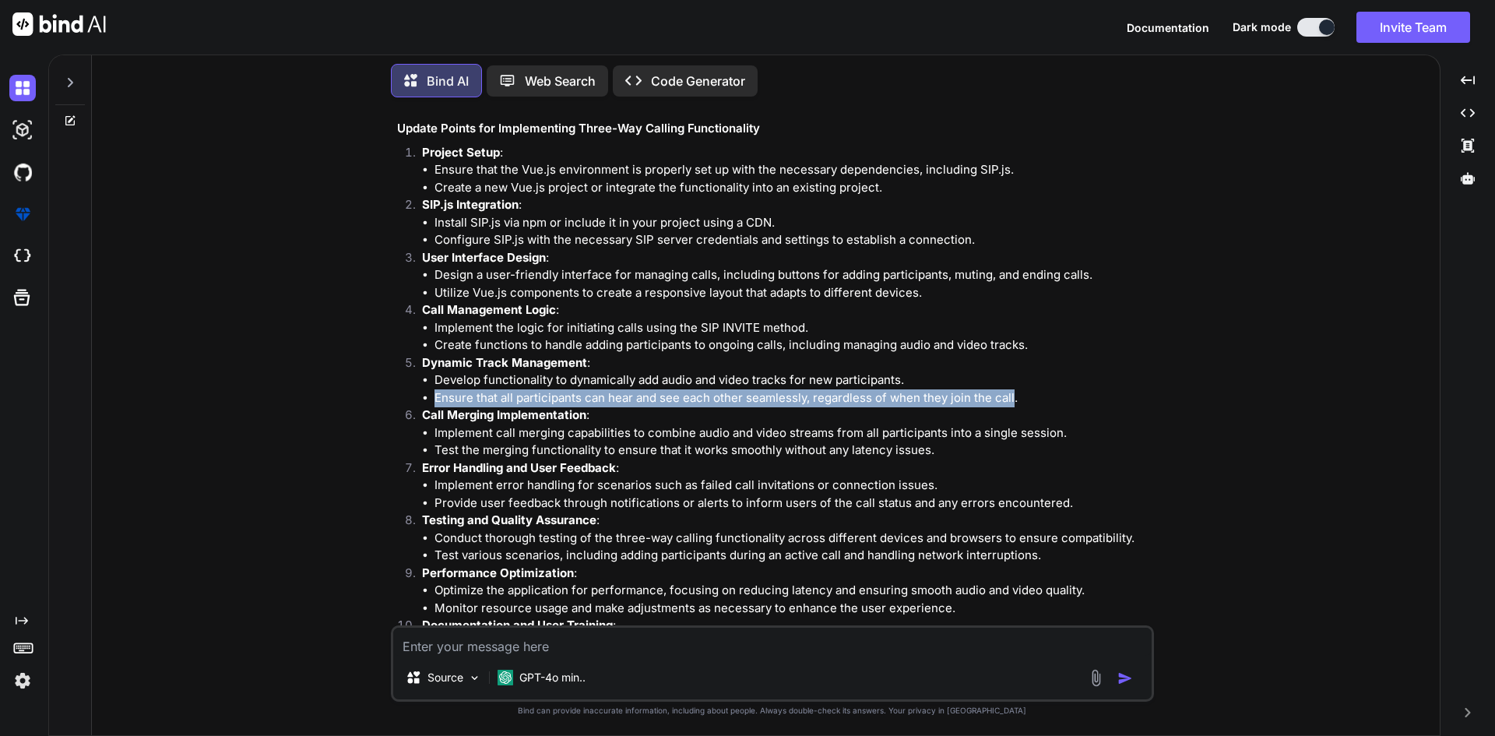
drag, startPoint x: 438, startPoint y: 393, endPoint x: 1011, endPoint y: 396, distance: 573.2
click at [1011, 396] on li "Ensure that all participants can hear and see each other seamlessly, regardless…" at bounding box center [793, 398] width 716 height 18
copy li "Ensure that all participants can hear and see each other seamlessly, regardless…"
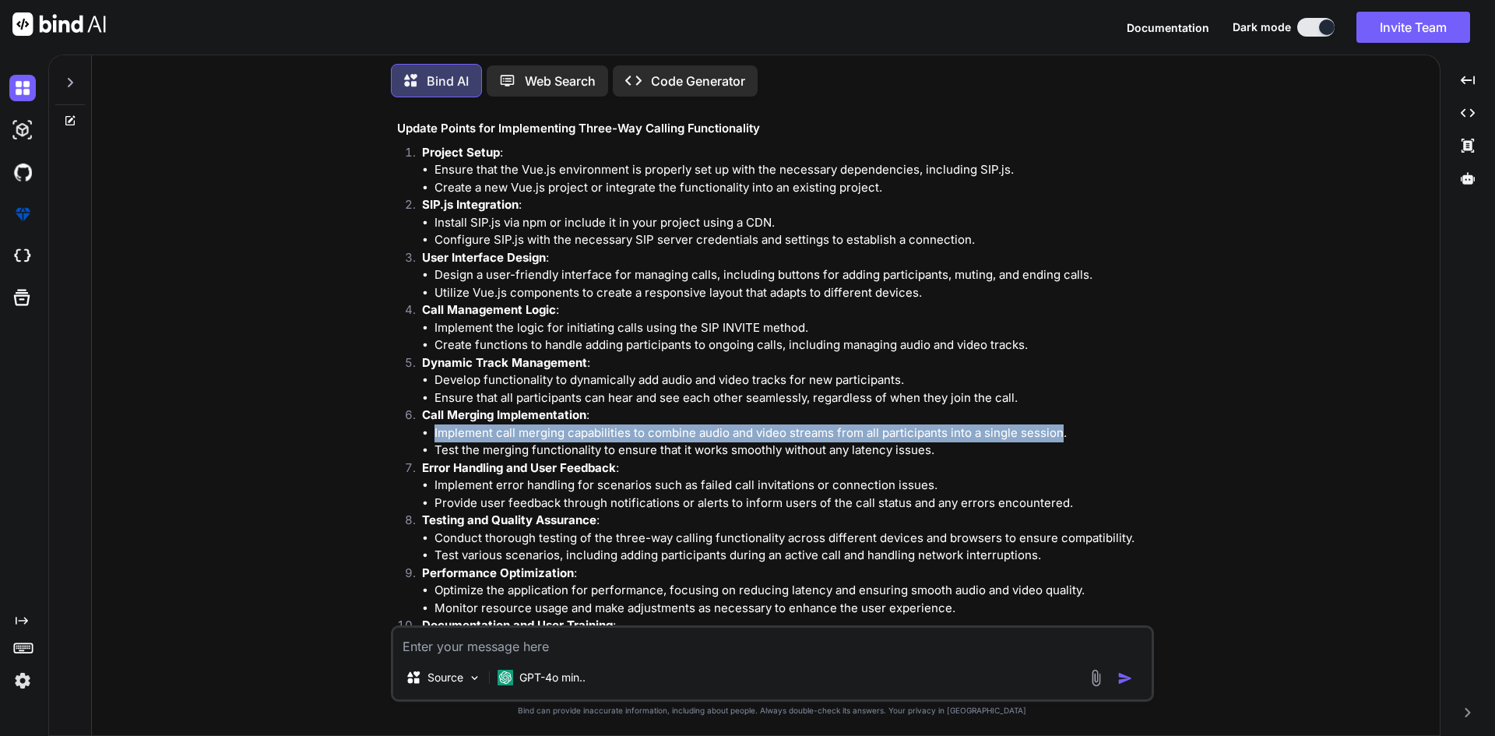
copy li "Implement call merging capabilities to combine audio and video streams from all…"
drag, startPoint x: 1061, startPoint y: 431, endPoint x: 428, endPoint y: 435, distance: 632.4
click at [428, 435] on ul "Implement call merging capabilities to combine audio and video streams from all…" at bounding box center [786, 441] width 729 height 35
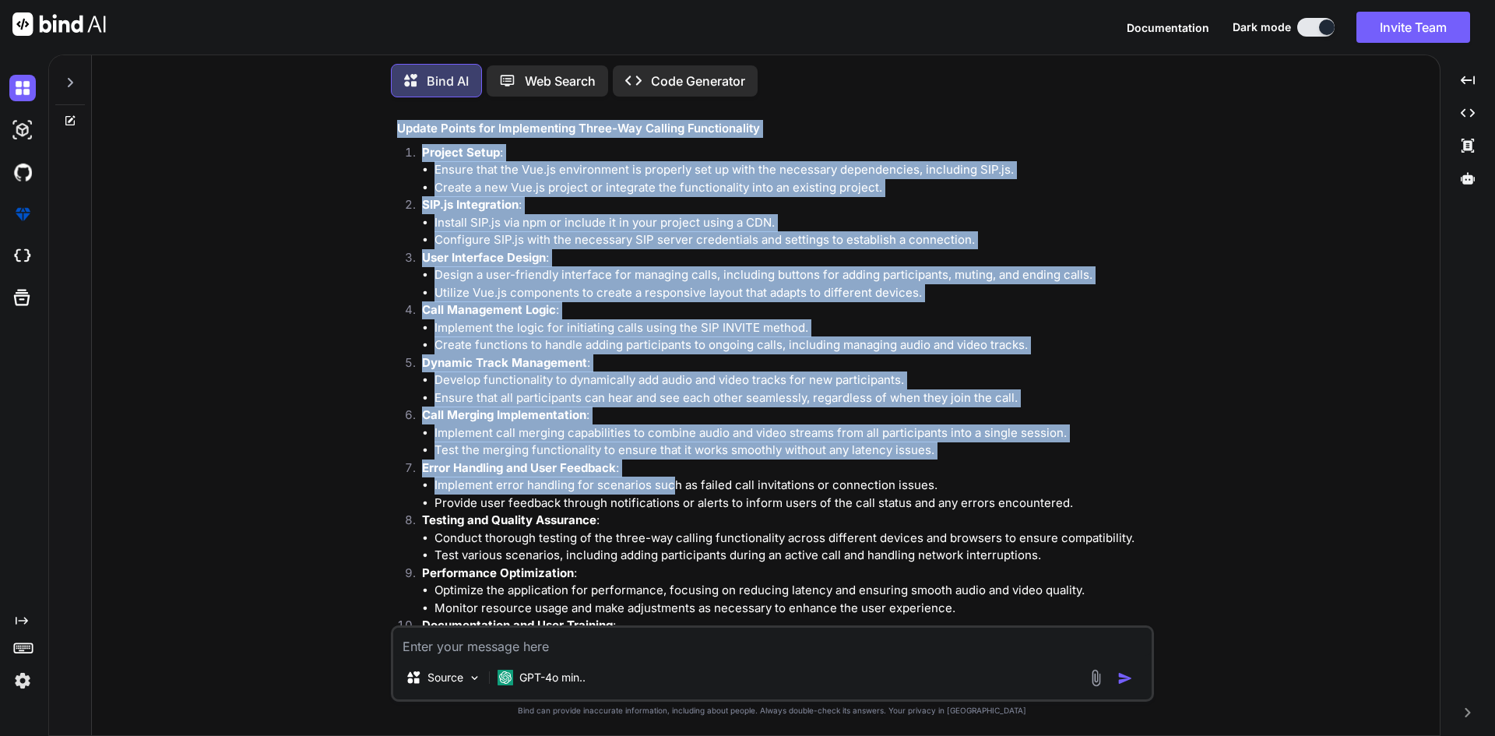
scroll to position [2691, 0]
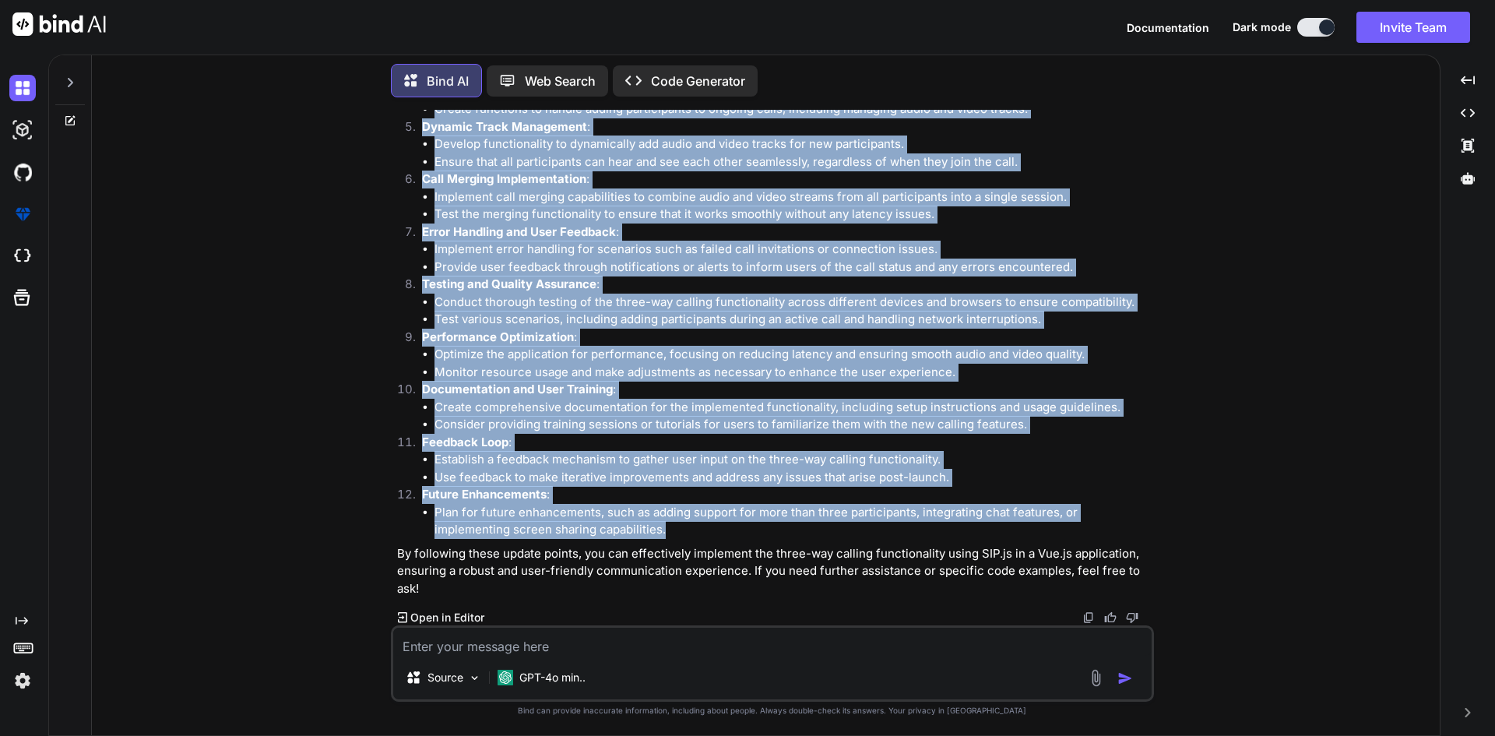
drag, startPoint x: 377, startPoint y: 114, endPoint x: 667, endPoint y: 535, distance: 511.1
click at [667, 535] on div "You Sip js add persion in on going call functionality Sip add add tracks for ca…" at bounding box center [772, 422] width 1336 height 625
copy div "Update Points for Implementing Three-Way Calling Functionality Project Setup : …"
